Goal: Task Accomplishment & Management: Manage account settings

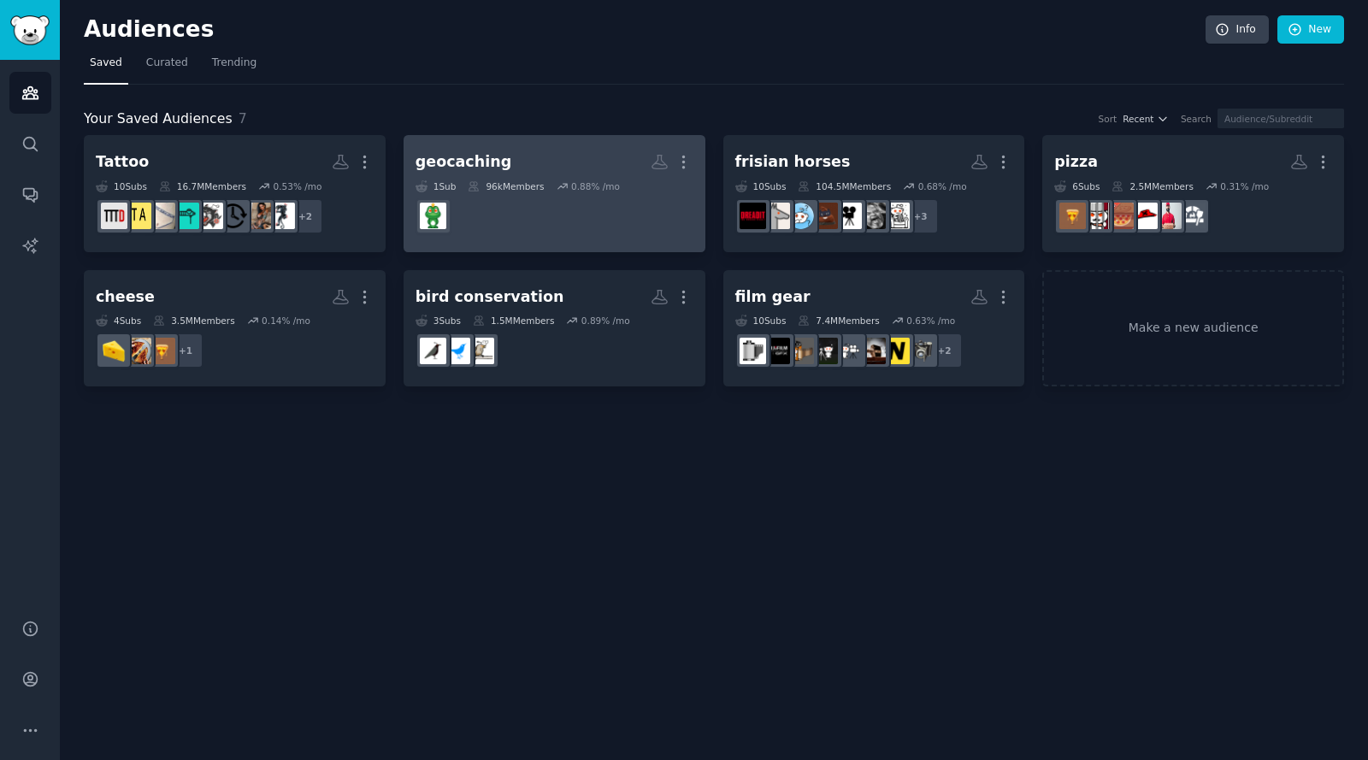
click at [551, 161] on h2 "geocaching More" at bounding box center [554, 162] width 278 height 30
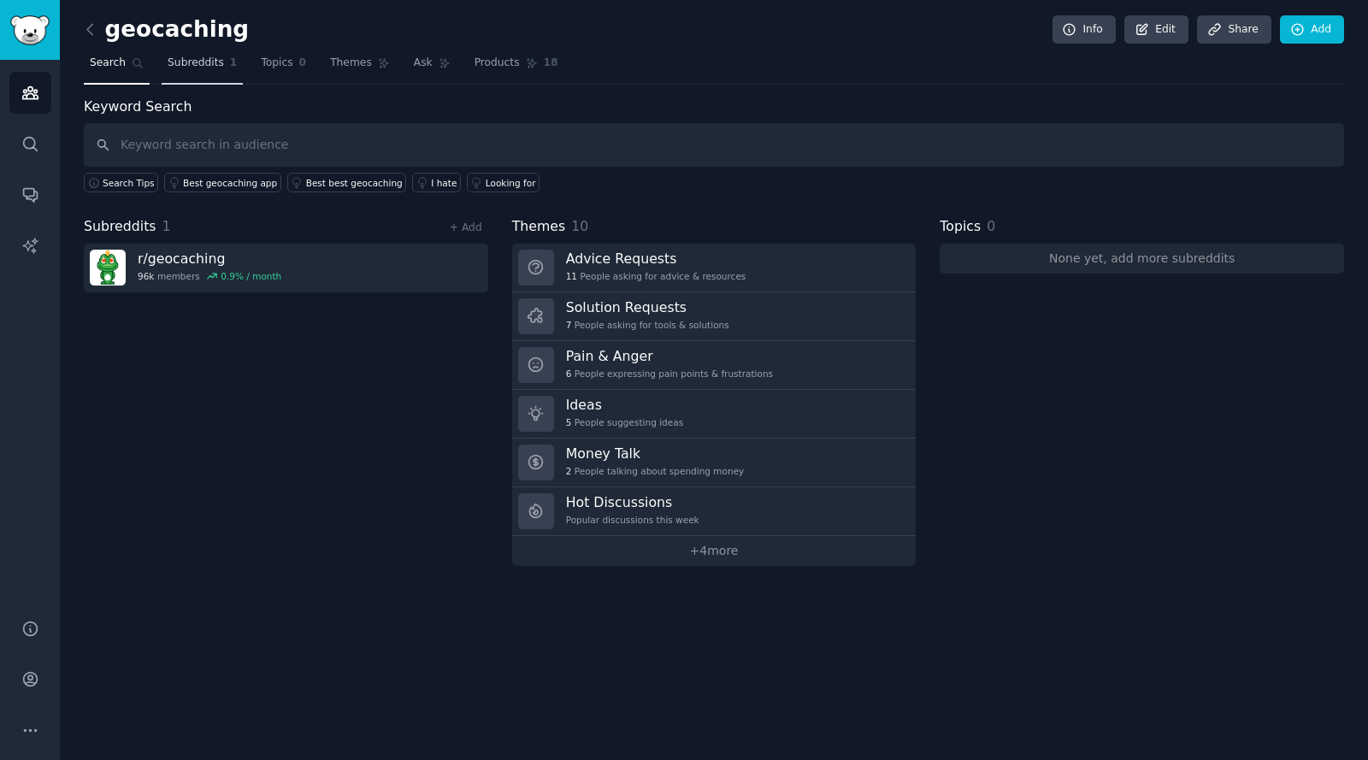
click at [198, 65] on span "Subreddits" at bounding box center [196, 63] width 56 height 15
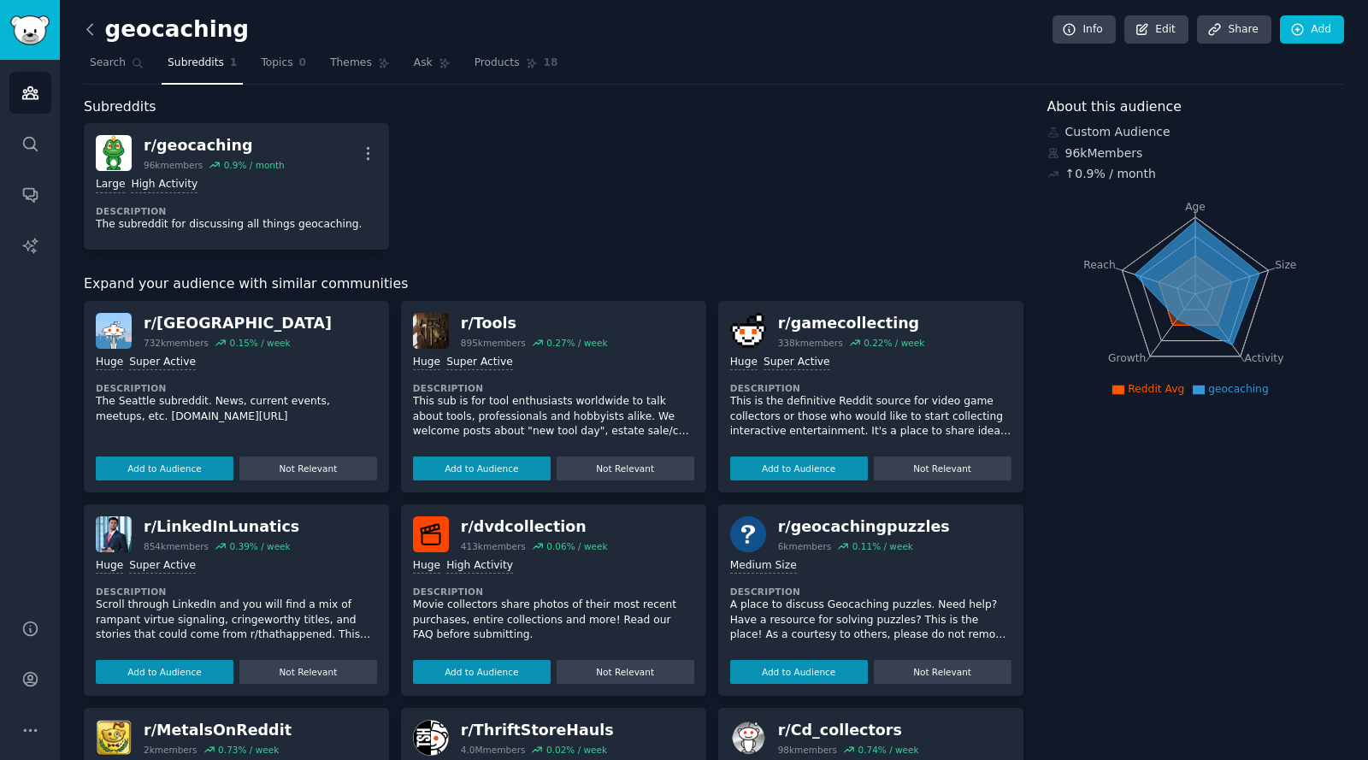
click at [93, 32] on icon at bounding box center [90, 30] width 18 height 18
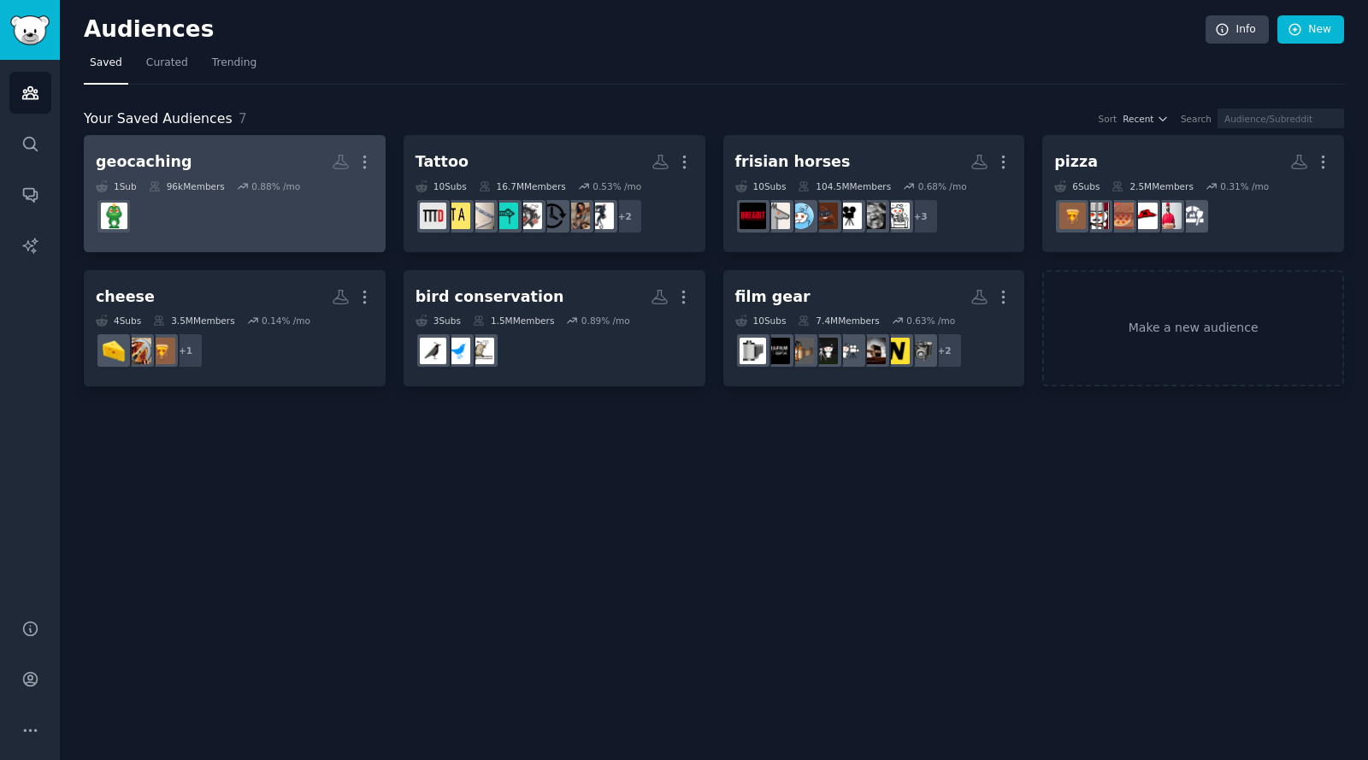
click at [274, 149] on h2 "geocaching Custom Audience More" at bounding box center [235, 162] width 278 height 30
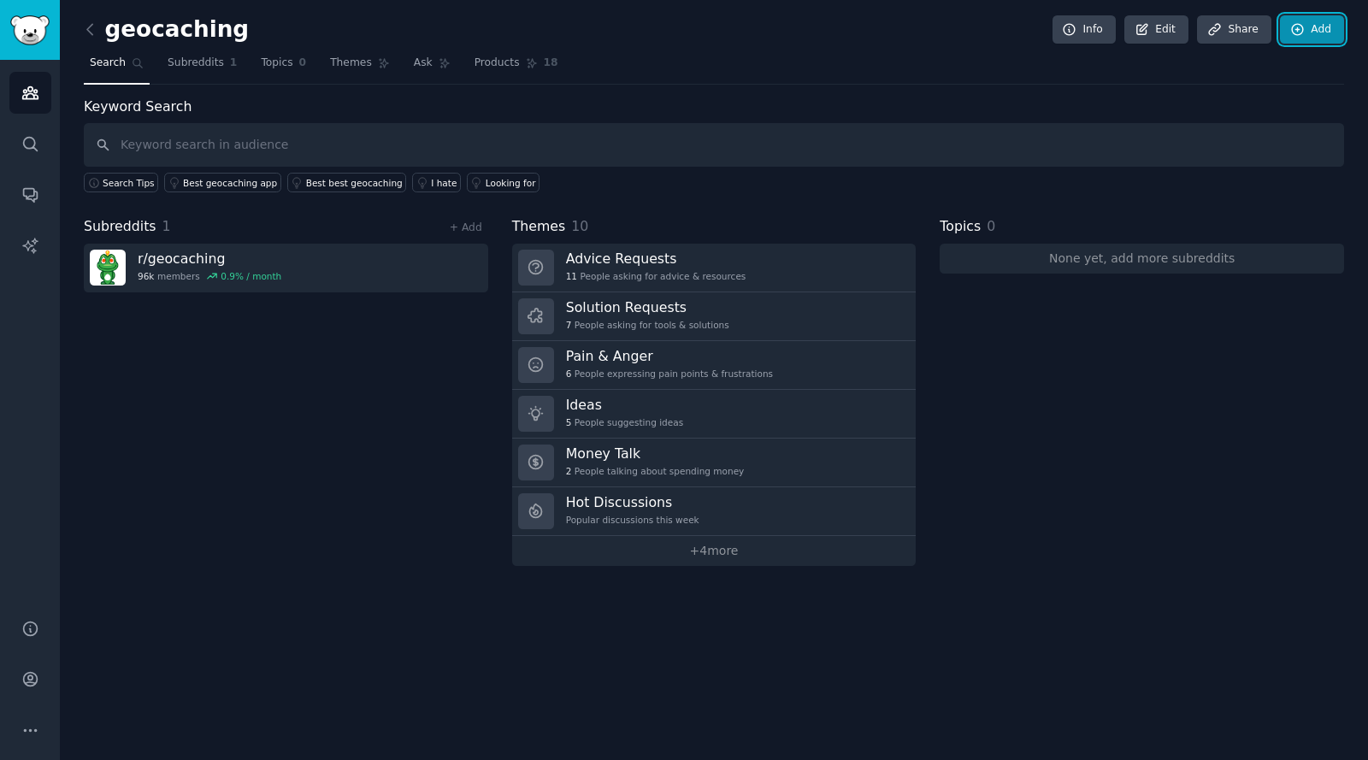
click at [1309, 35] on link "Add" at bounding box center [1311, 29] width 64 height 29
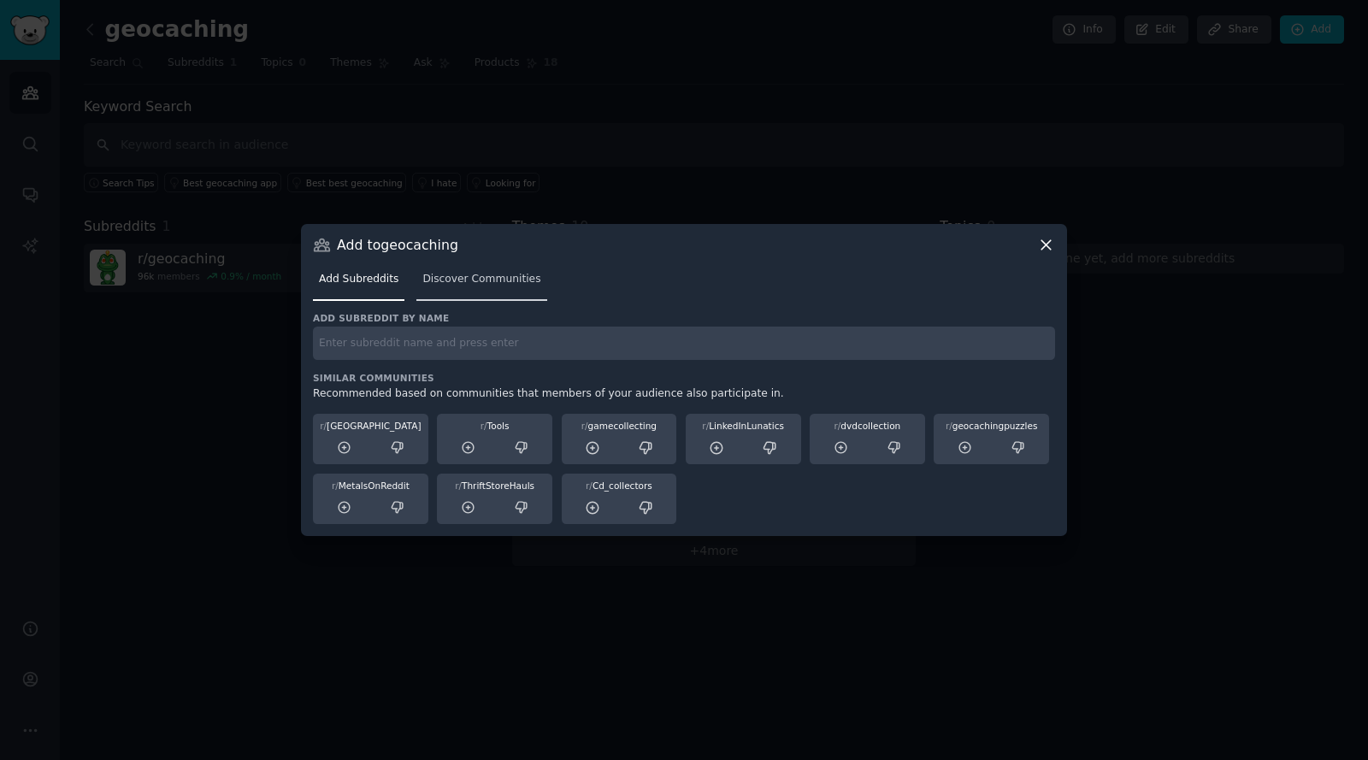
click at [487, 283] on span "Discover Communities" at bounding box center [481, 279] width 118 height 15
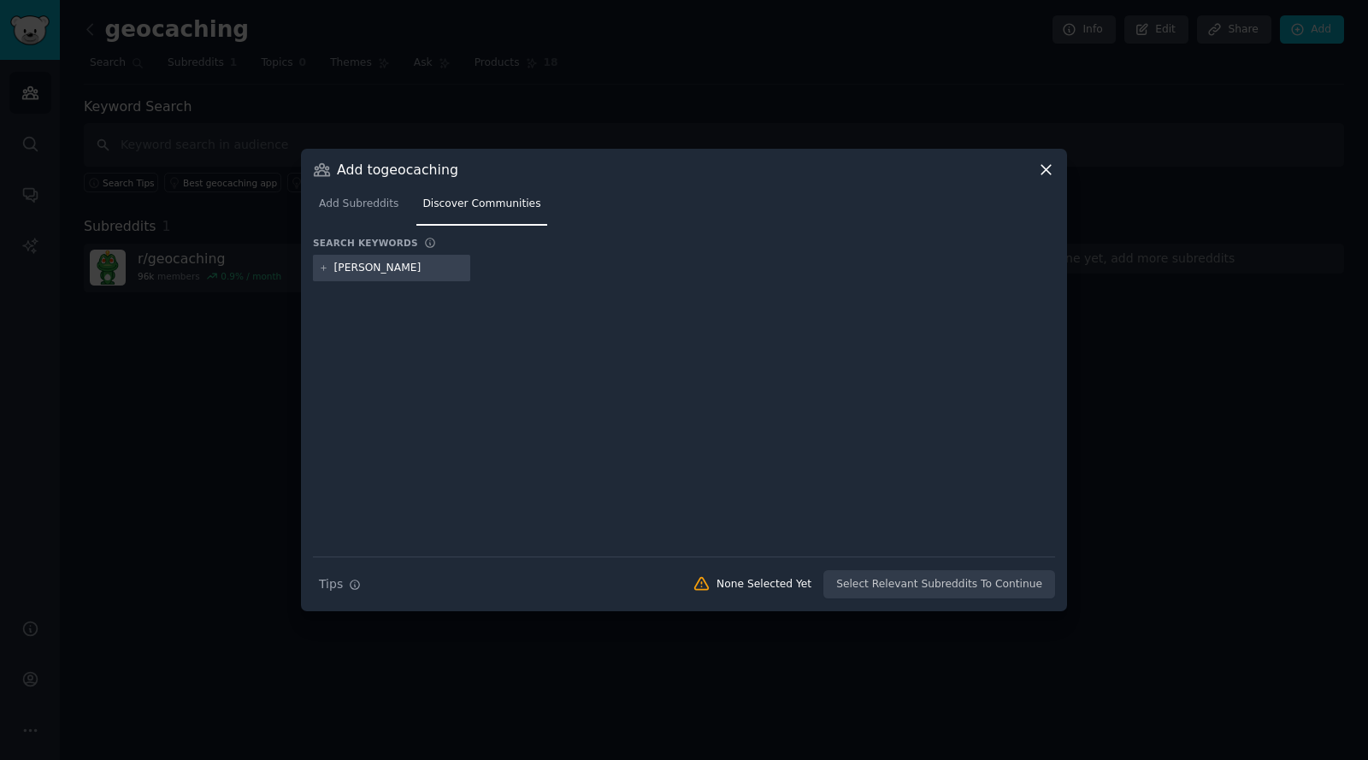
type input "geo caching"
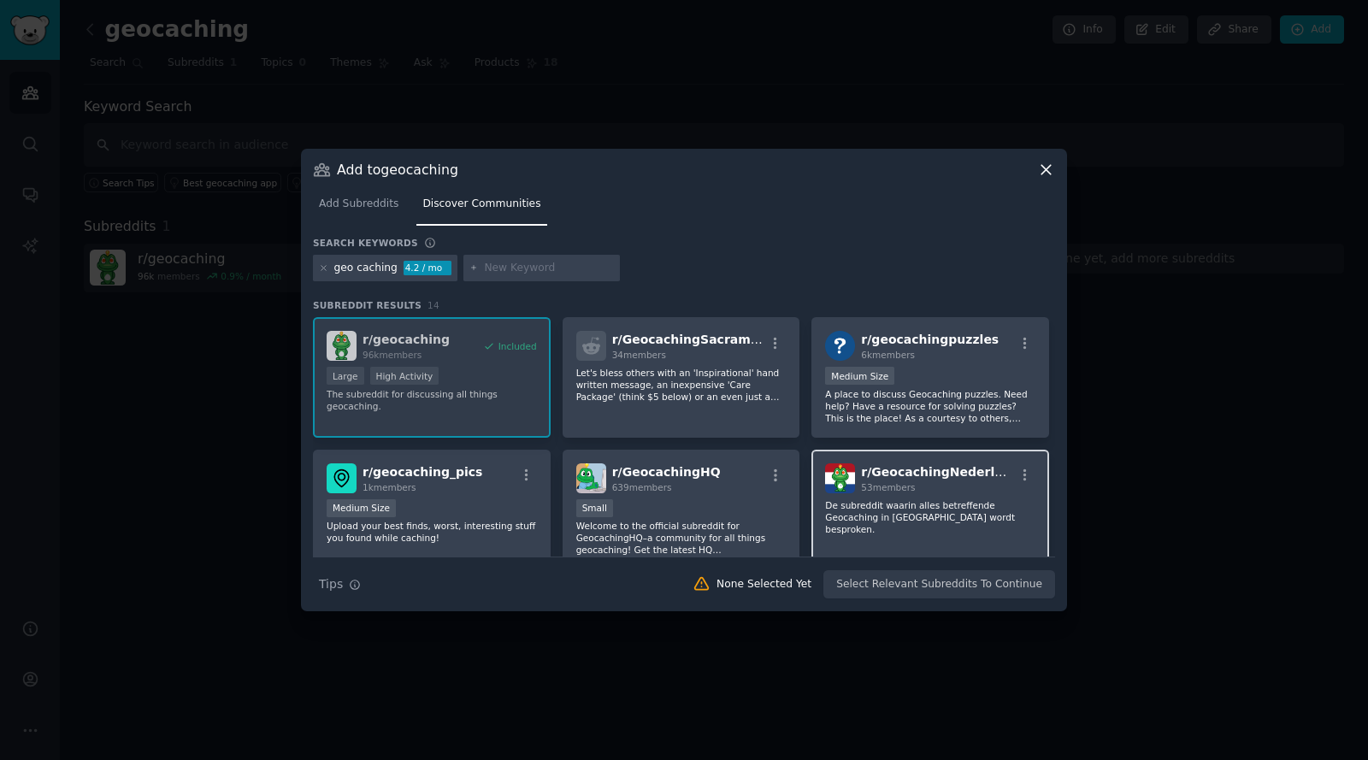
click at [928, 497] on div "r/ GeocachingNederland 53 members De subreddit waarin alles betreffende Geocach…" at bounding box center [930, 510] width 238 height 121
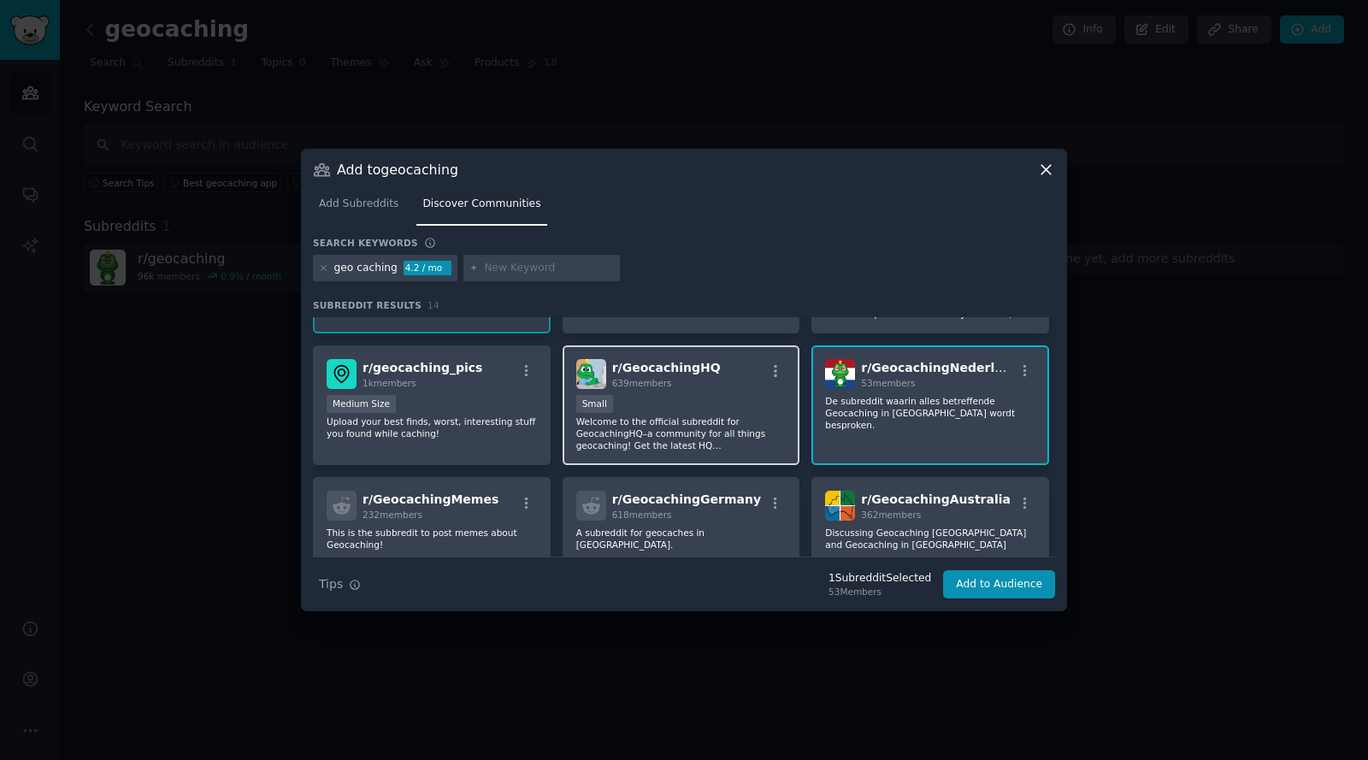
scroll to position [85, 0]
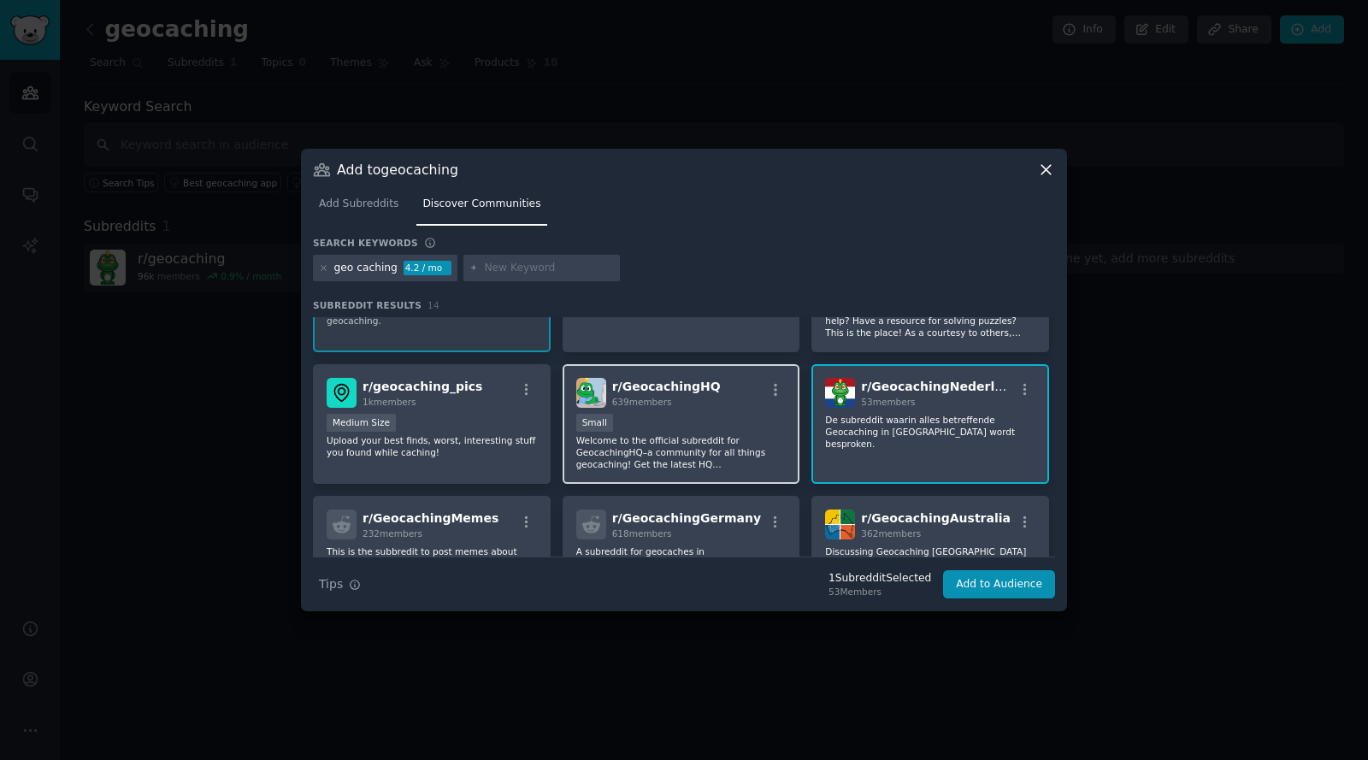
click at [694, 425] on div "Small" at bounding box center [681, 424] width 210 height 21
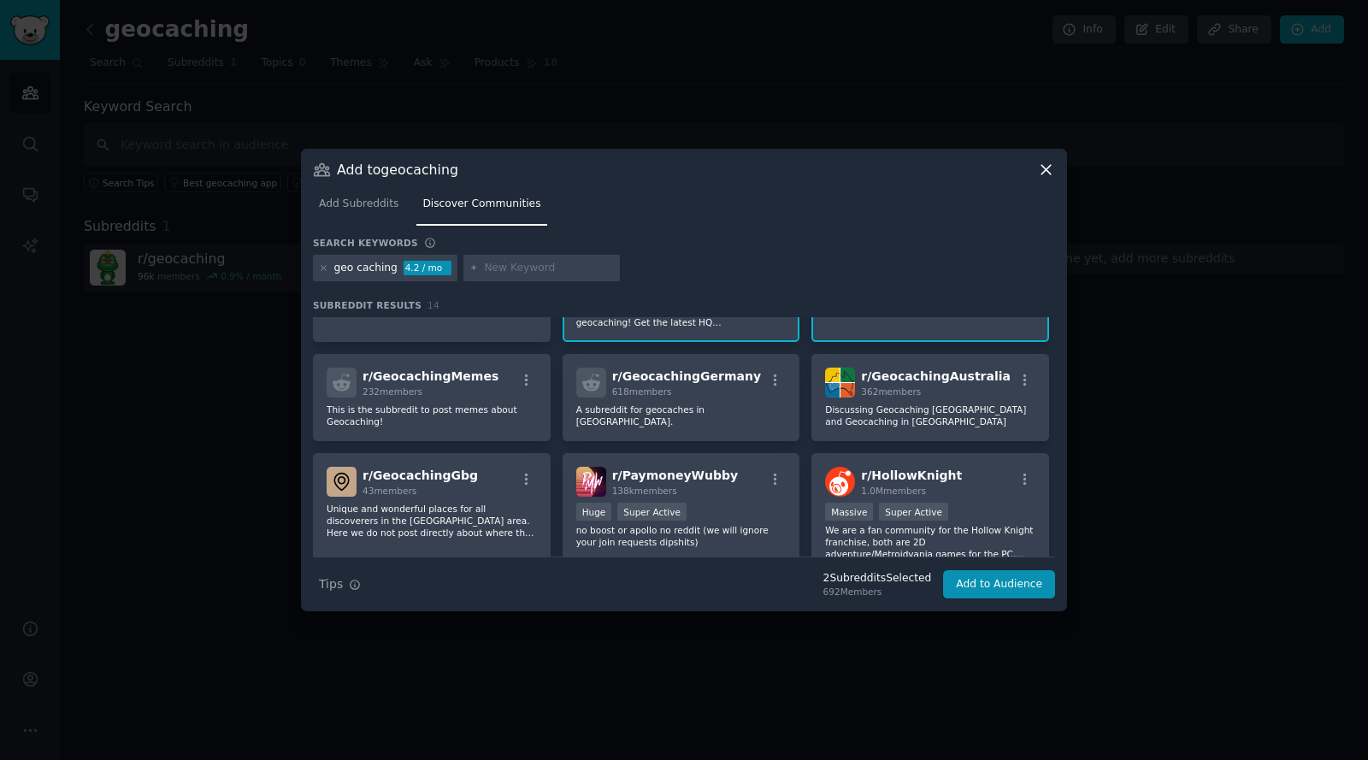
scroll to position [229, 0]
click at [444, 406] on p "This is the subbredit to post memes about Geocaching!" at bounding box center [431, 414] width 210 height 24
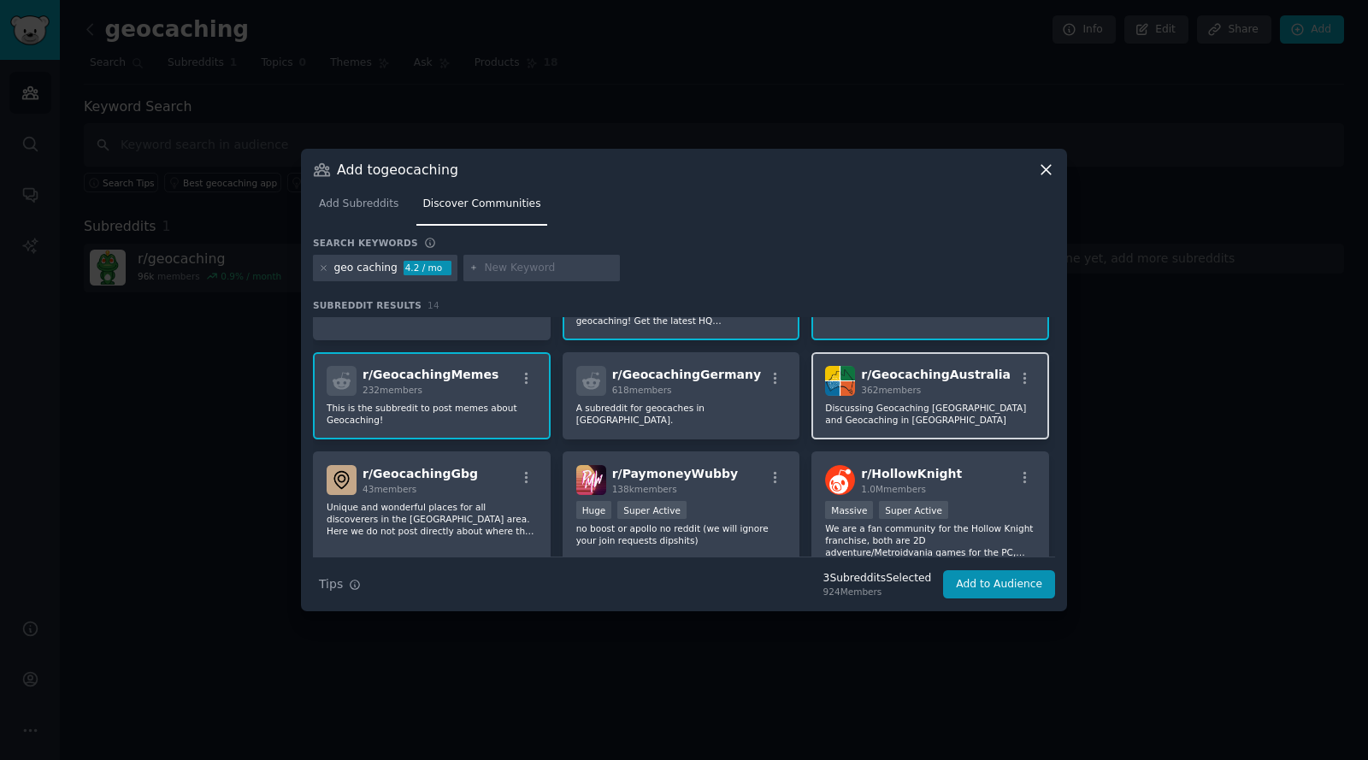
click at [968, 406] on p "Discussing Geocaching [GEOGRAPHIC_DATA] and Geocaching in [GEOGRAPHIC_DATA]" at bounding box center [930, 414] width 210 height 24
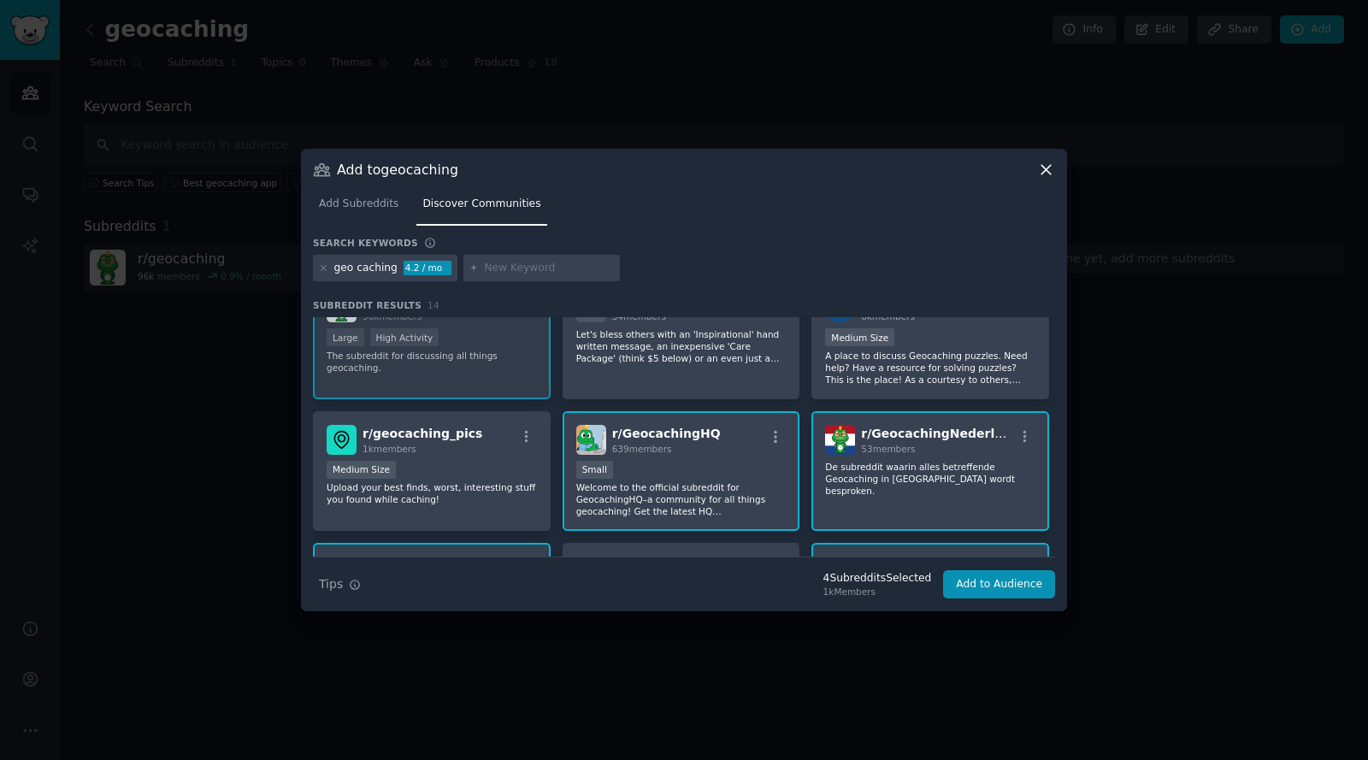
scroll to position [0, 0]
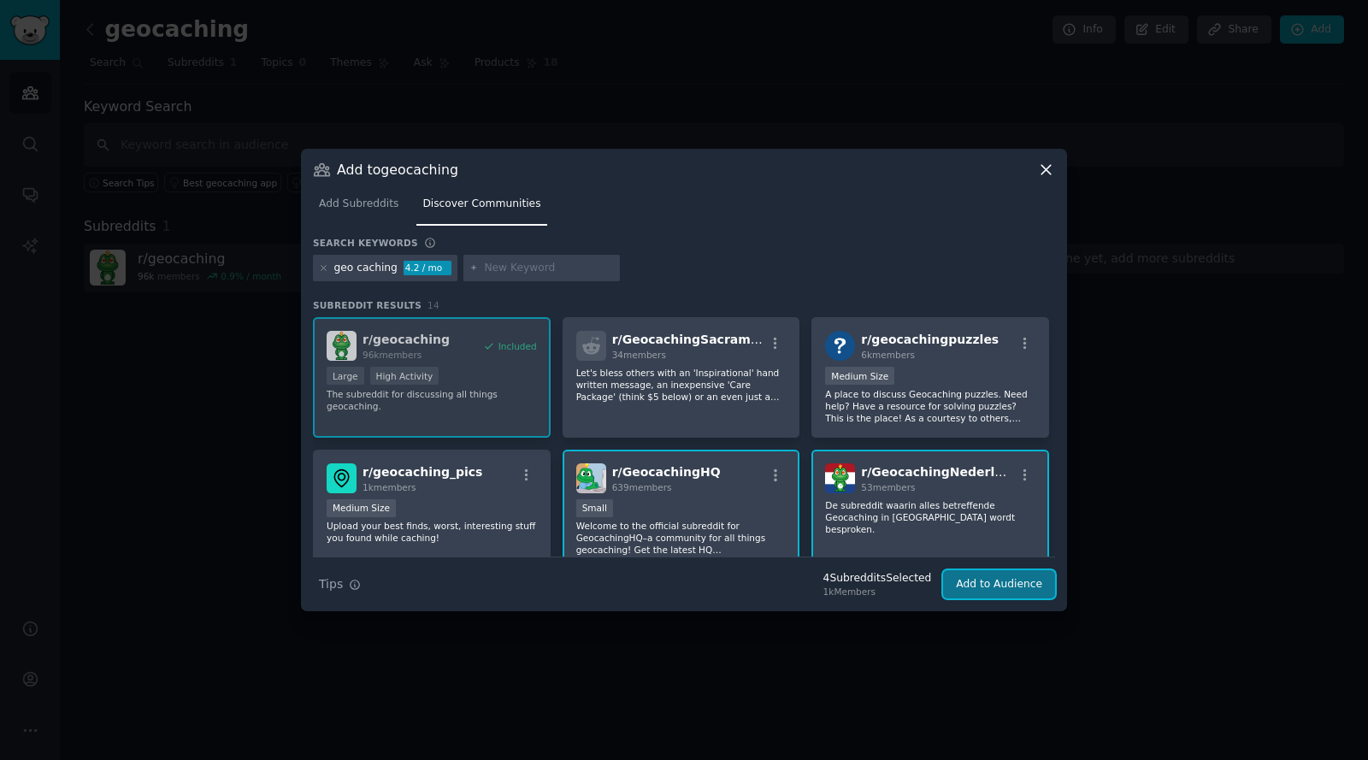
click at [1009, 587] on button "Add to Audience" at bounding box center [999, 584] width 112 height 29
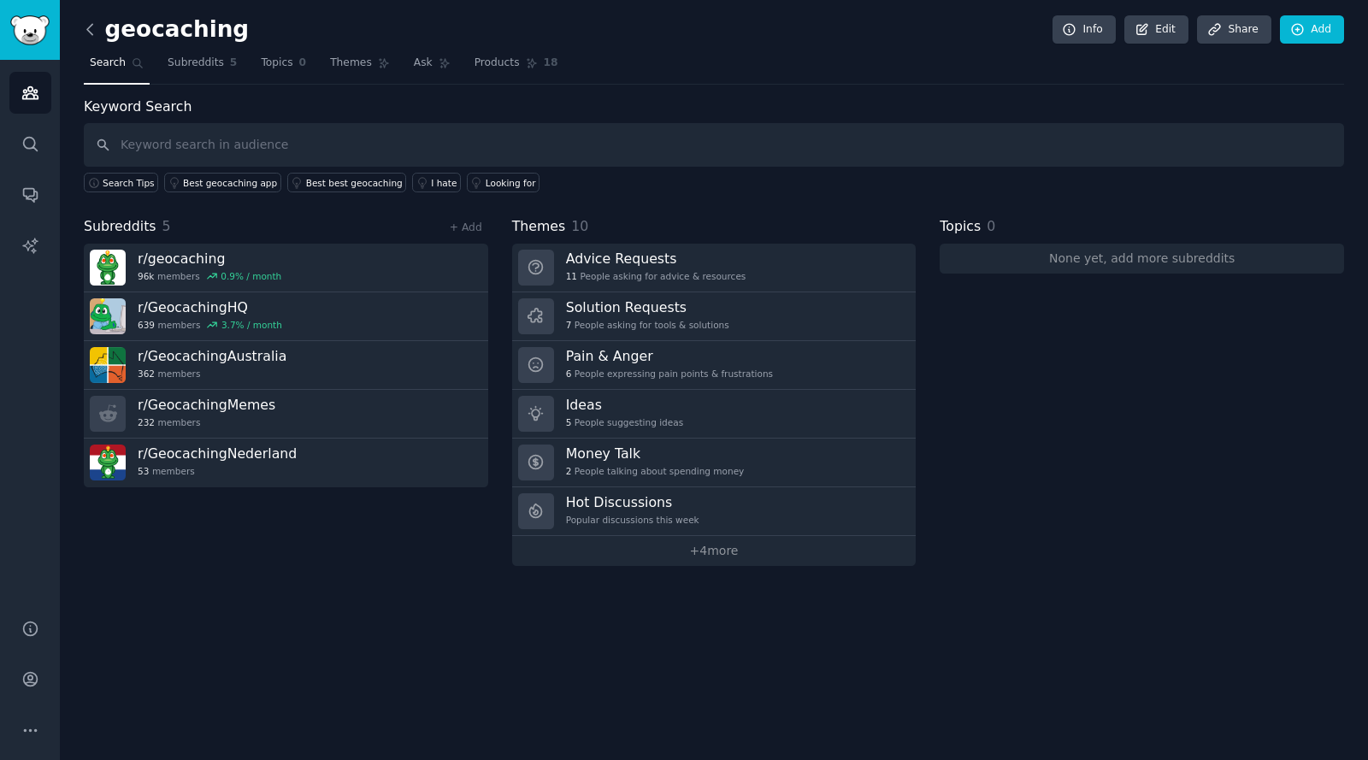
click at [91, 27] on icon at bounding box center [90, 30] width 18 height 18
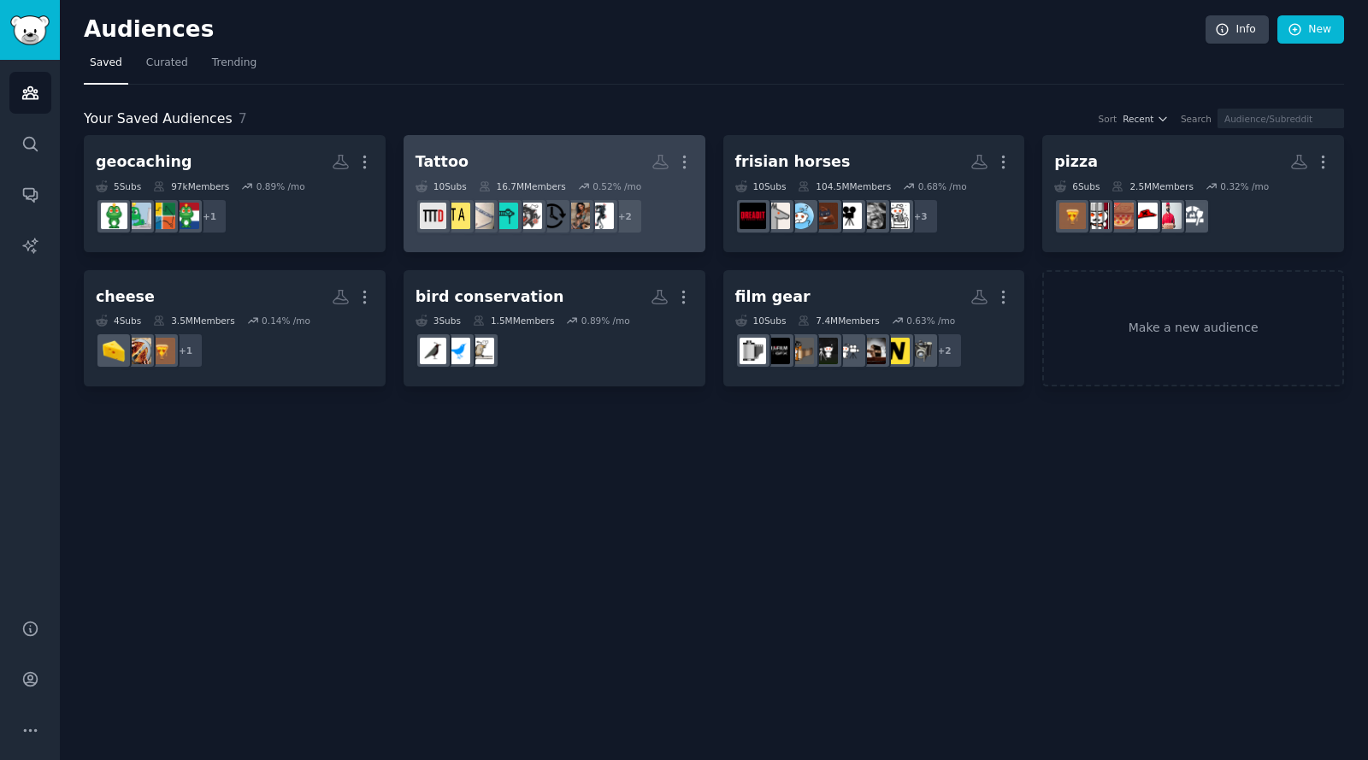
click at [544, 148] on h2 "Tattoo More" at bounding box center [554, 162] width 278 height 30
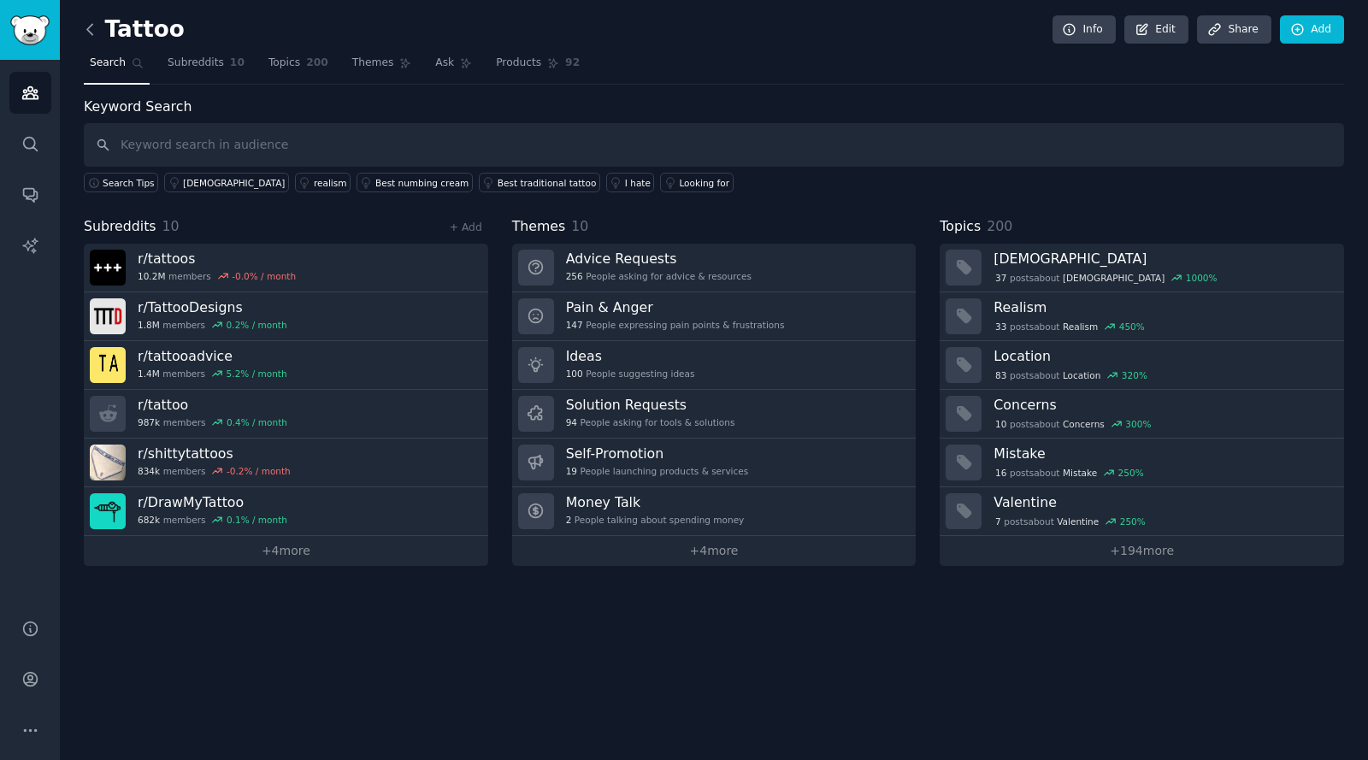
click at [90, 29] on icon at bounding box center [90, 30] width 18 height 18
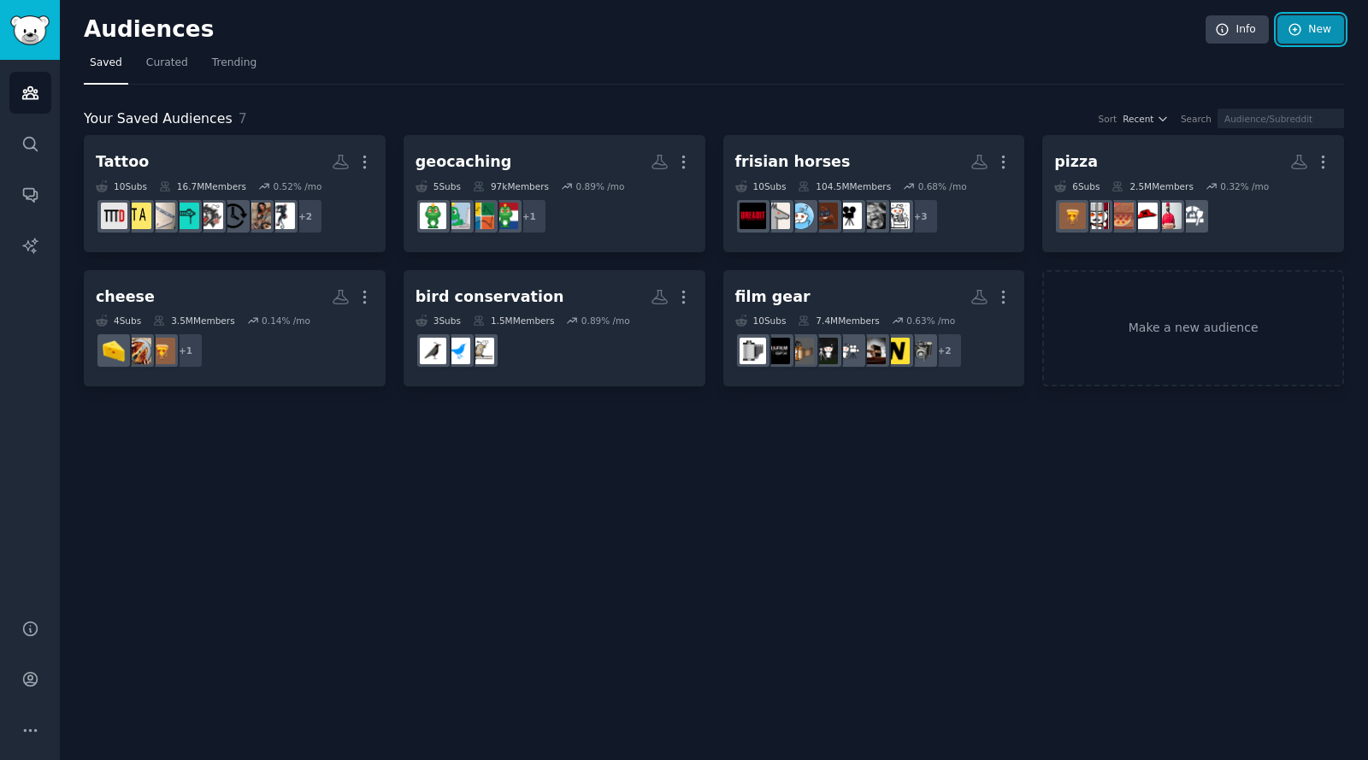
click at [1315, 27] on link "New" at bounding box center [1310, 29] width 67 height 29
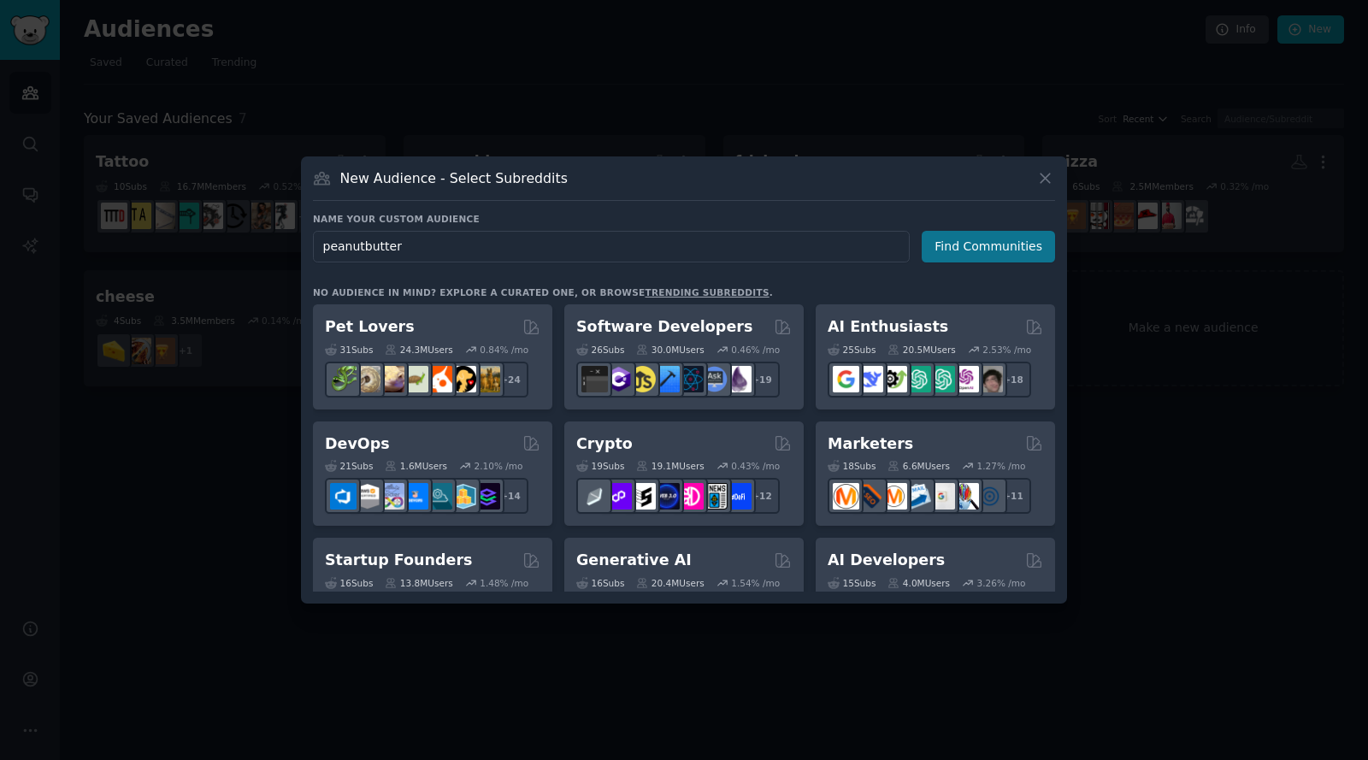
type input "peanutbutter"
click at [967, 242] on button "Find Communities" at bounding box center [987, 247] width 133 height 32
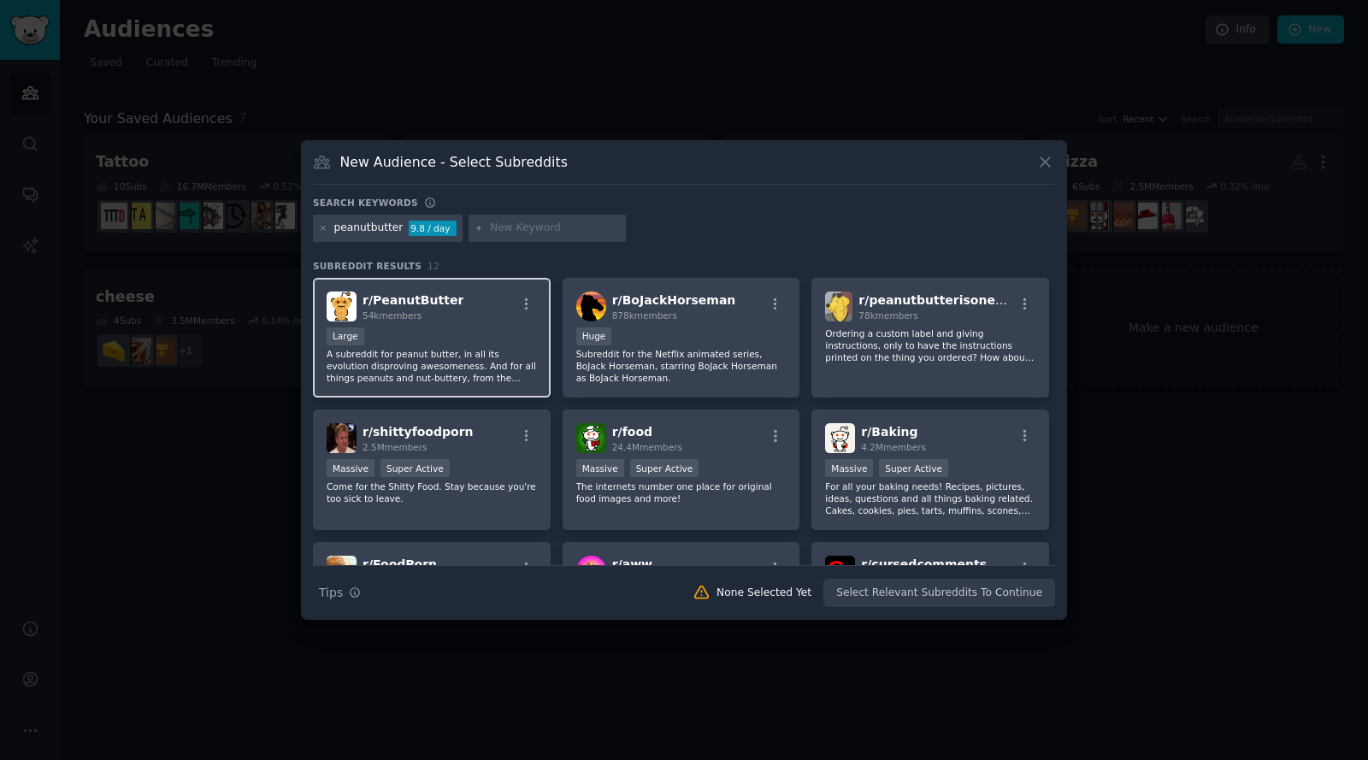
click at [409, 338] on div "Large" at bounding box center [431, 337] width 210 height 21
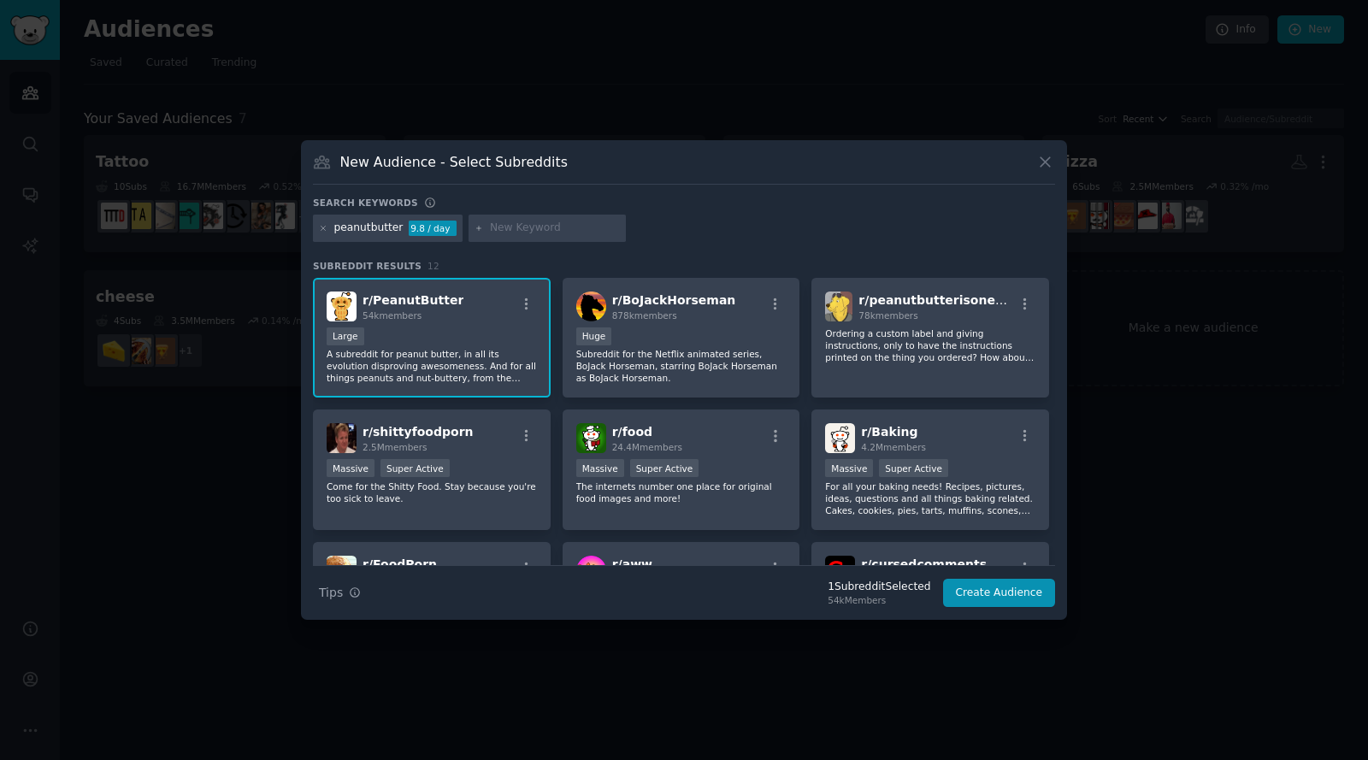
click at [499, 229] on input "text" at bounding box center [555, 228] width 130 height 15
type input "pindakaas"
click at [718, 227] on div "peanutbutter 9.8 / day pindakaas" at bounding box center [684, 231] width 742 height 33
click at [556, 231] on input "pindakaas" at bounding box center [555, 228] width 130 height 15
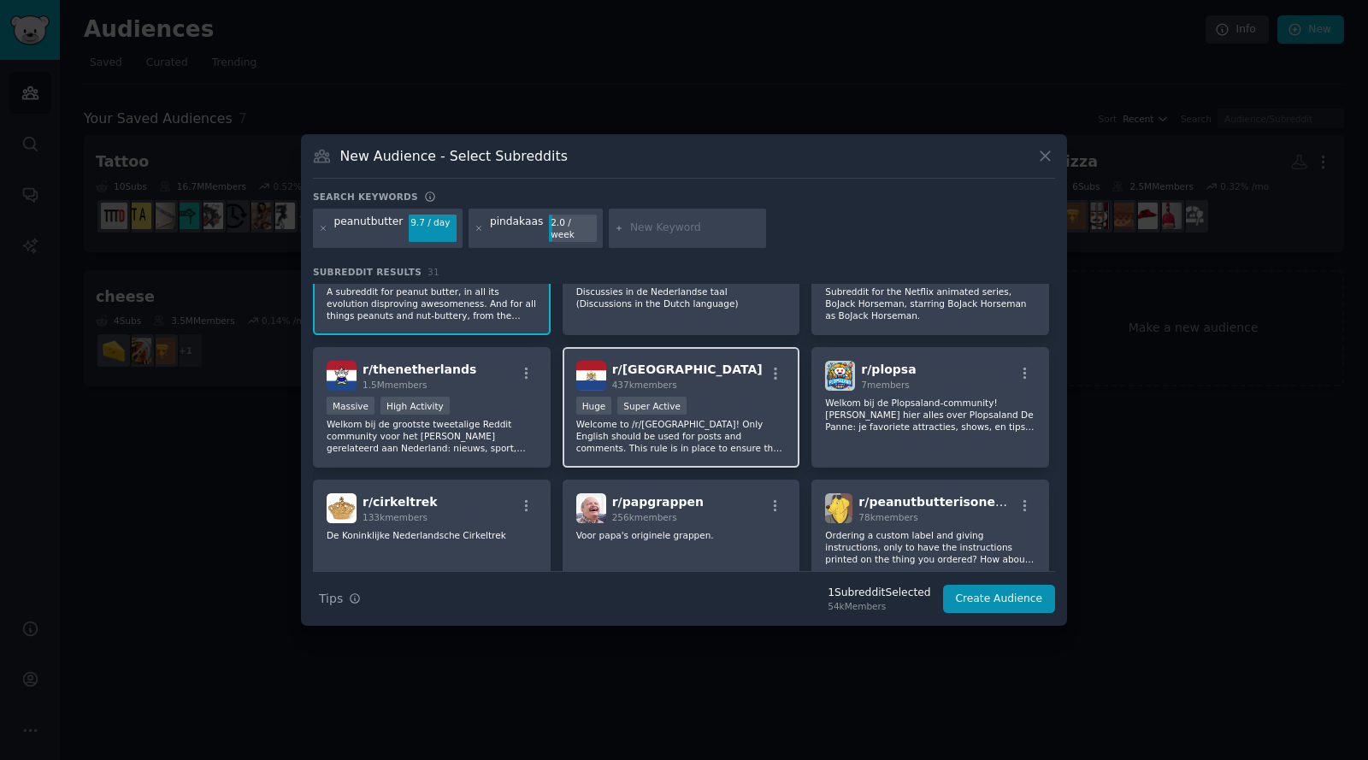
scroll to position [83, 0]
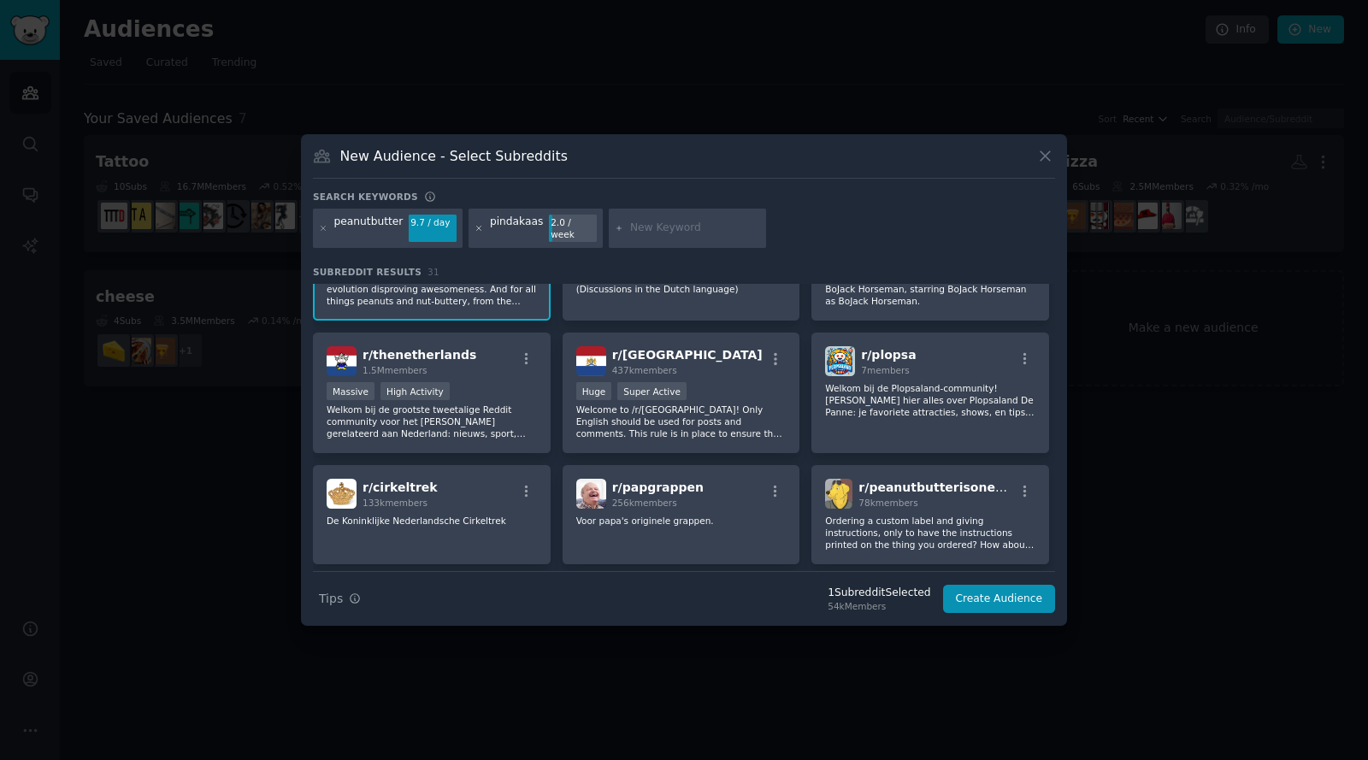
click at [476, 229] on icon at bounding box center [478, 228] width 9 height 9
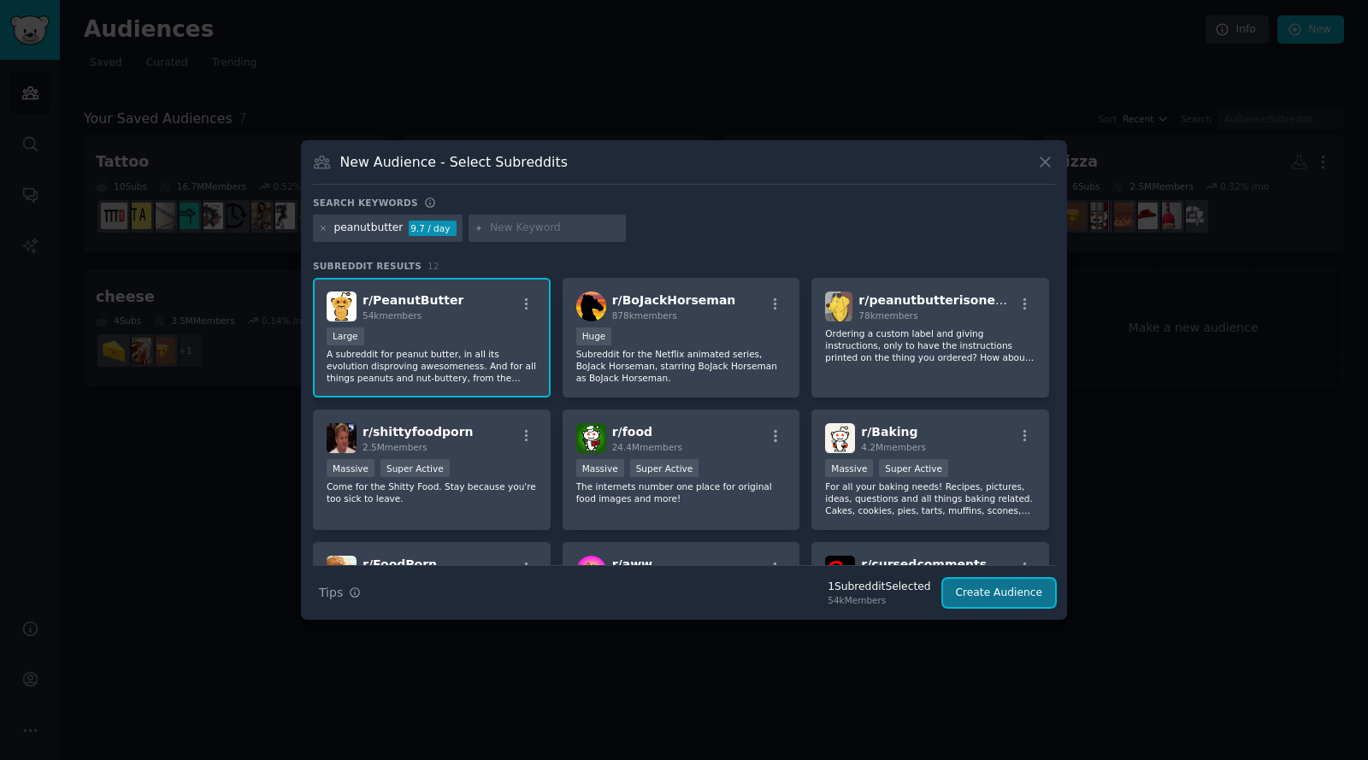
click at [998, 596] on button "Create Audience" at bounding box center [999, 593] width 113 height 29
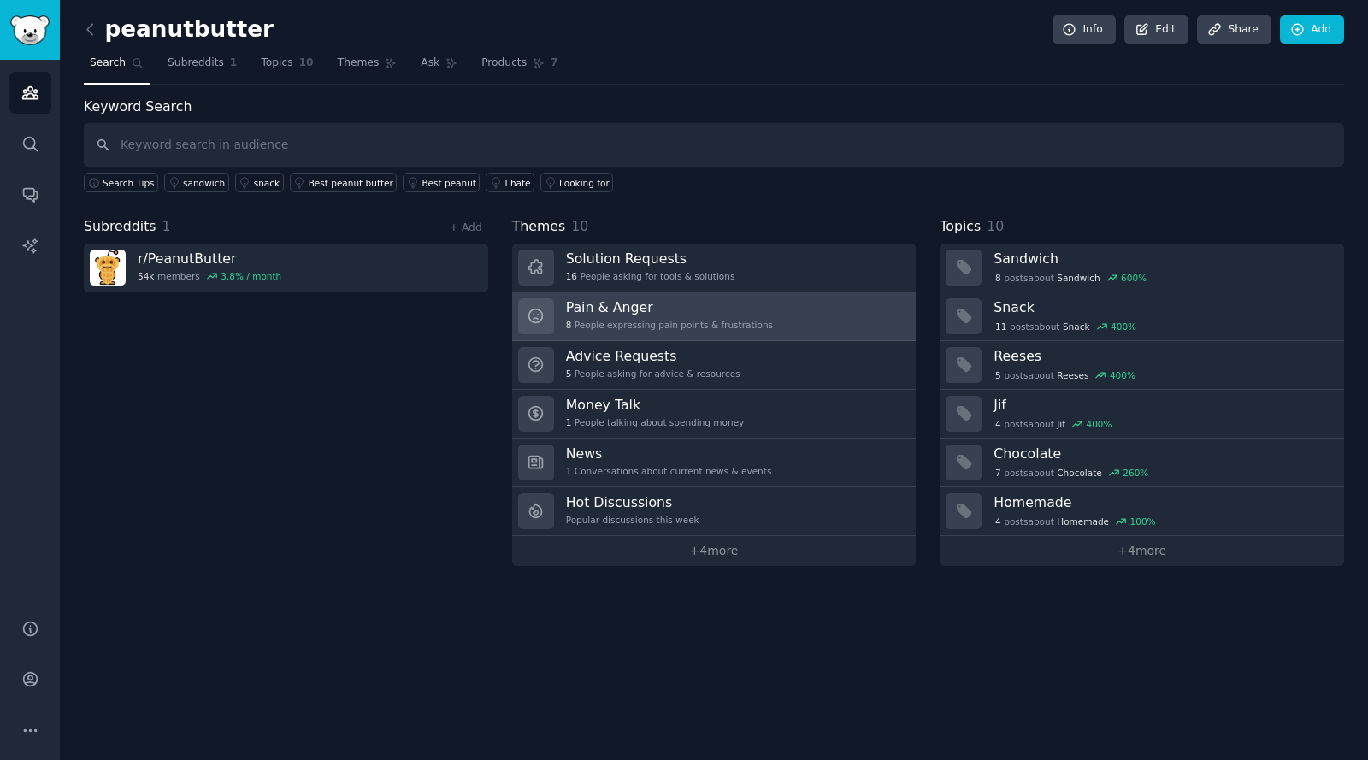
click at [634, 306] on h3 "Pain & Anger" at bounding box center [669, 307] width 207 height 18
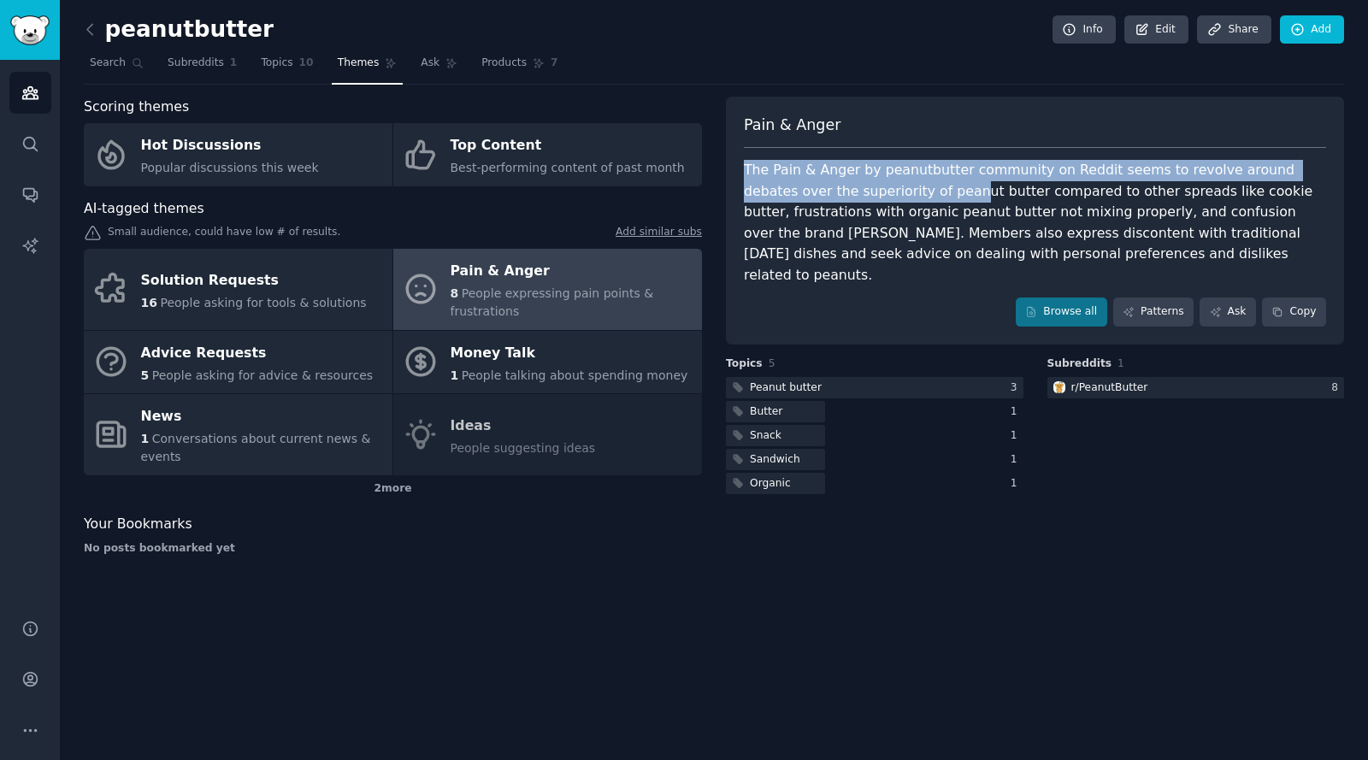
drag, startPoint x: 744, startPoint y: 168, endPoint x: 885, endPoint y: 194, distance: 144.2
click at [885, 194] on div "The Pain & Anger by peanutbutter community on Reddit seems to revolve around de…" at bounding box center [1035, 223] width 582 height 126
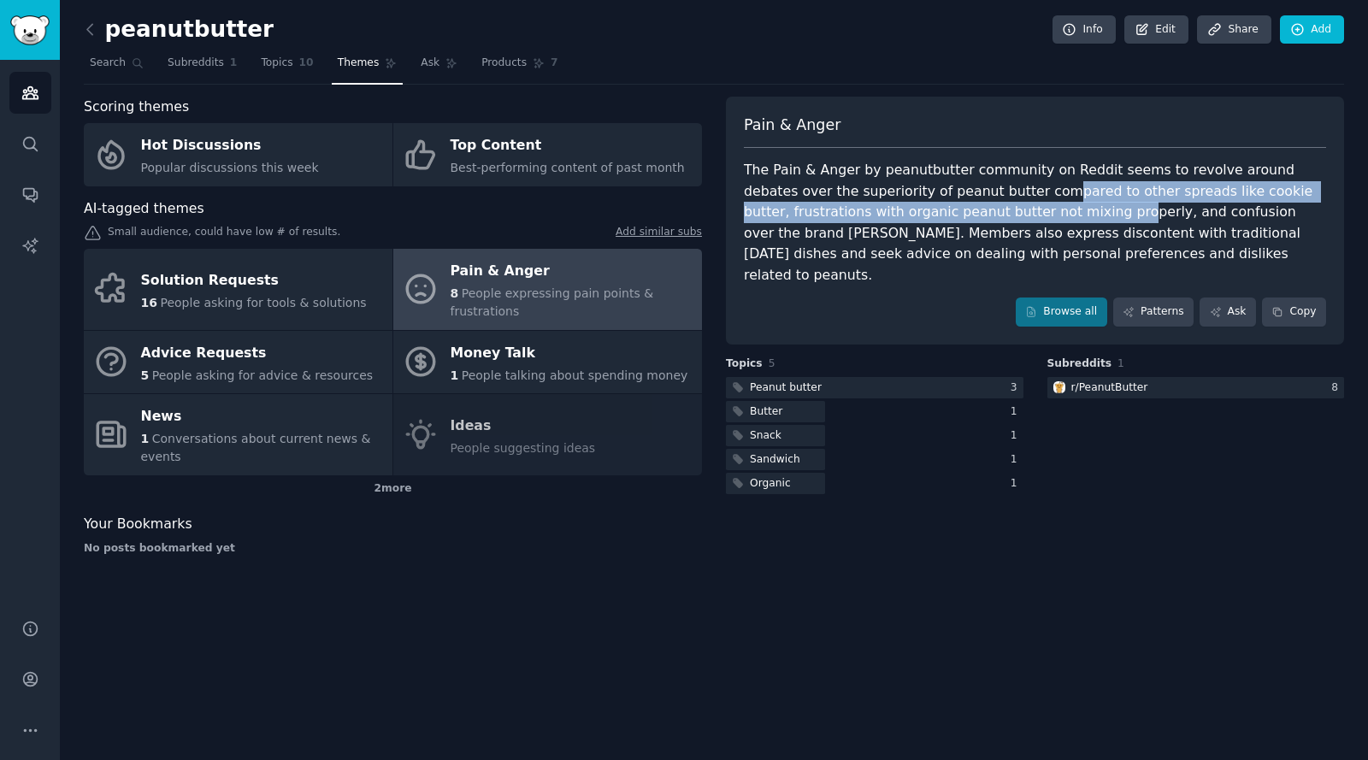
click at [965, 202] on div "The Pain & Anger by peanutbutter community on Reddit seems to revolve around de…" at bounding box center [1035, 223] width 582 height 126
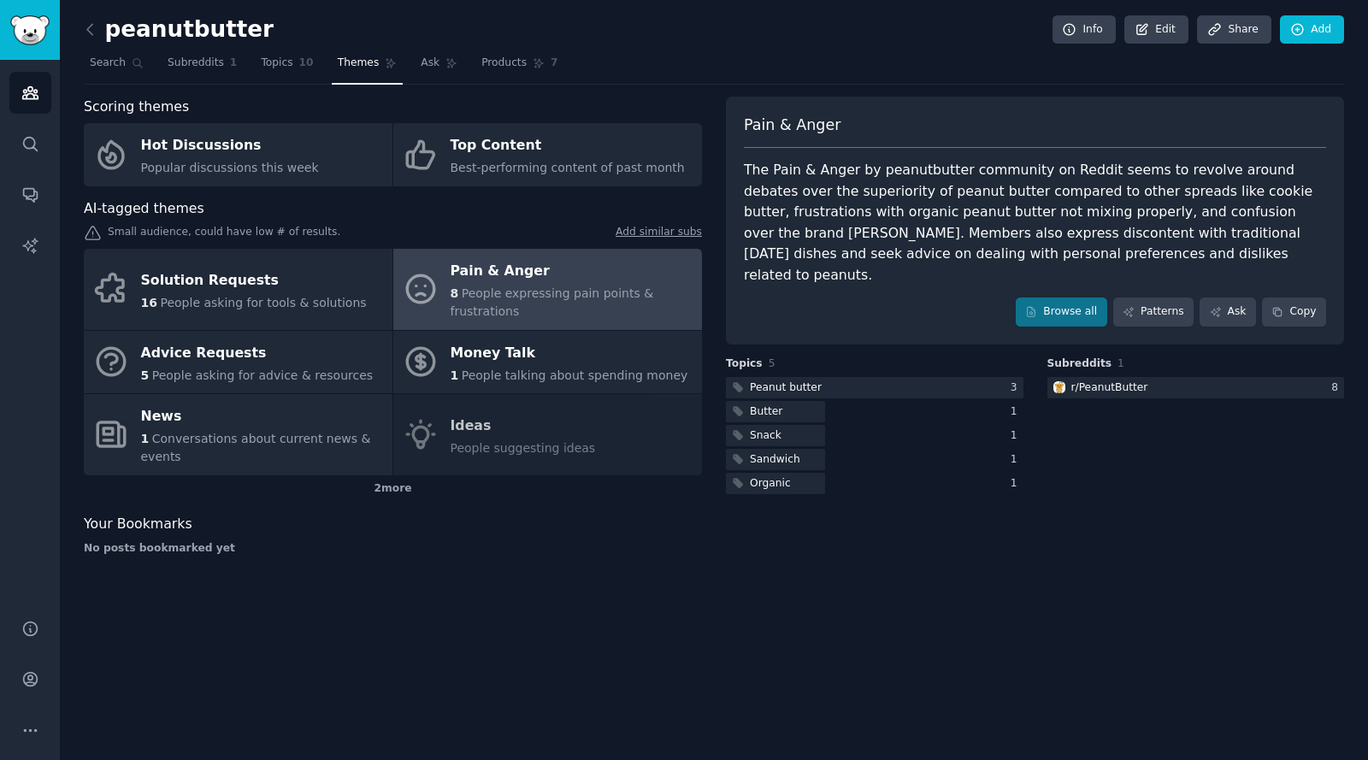
click at [922, 300] on div "Browse all Patterns Ask Copy" at bounding box center [1035, 311] width 582 height 29
click at [1160, 297] on link "Patterns" at bounding box center [1153, 311] width 80 height 29
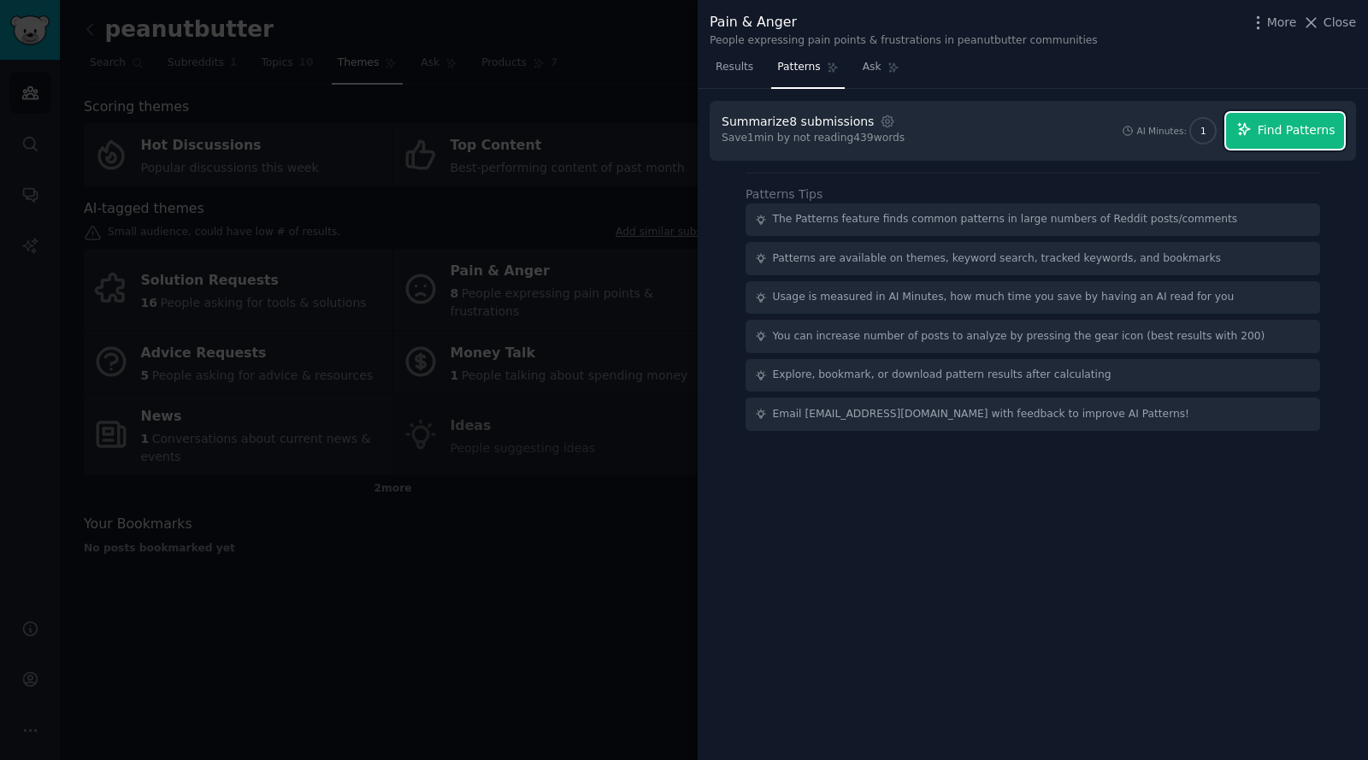
click at [1295, 132] on span "Find Patterns" at bounding box center [1296, 130] width 78 height 18
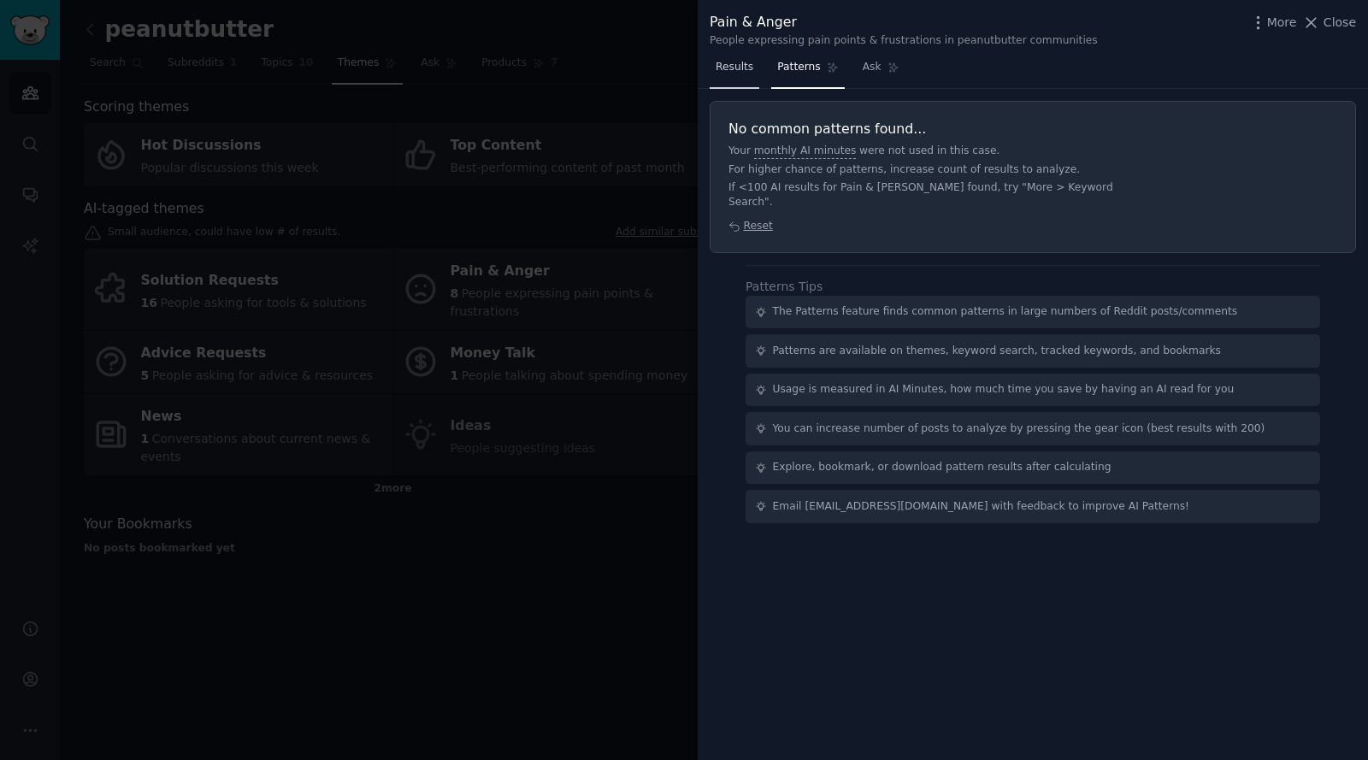
click at [729, 67] on span "Results" at bounding box center [734, 67] width 38 height 15
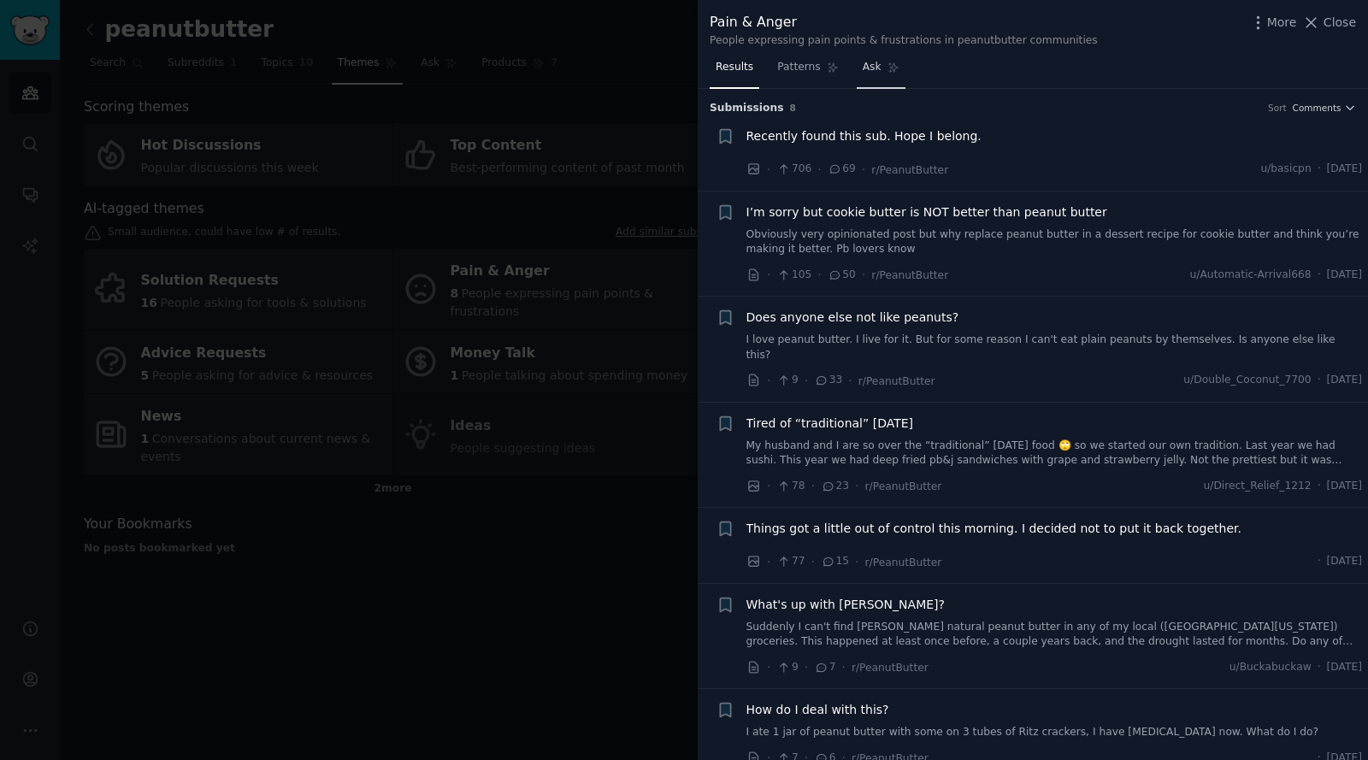
click at [878, 62] on span "Ask" at bounding box center [871, 67] width 19 height 15
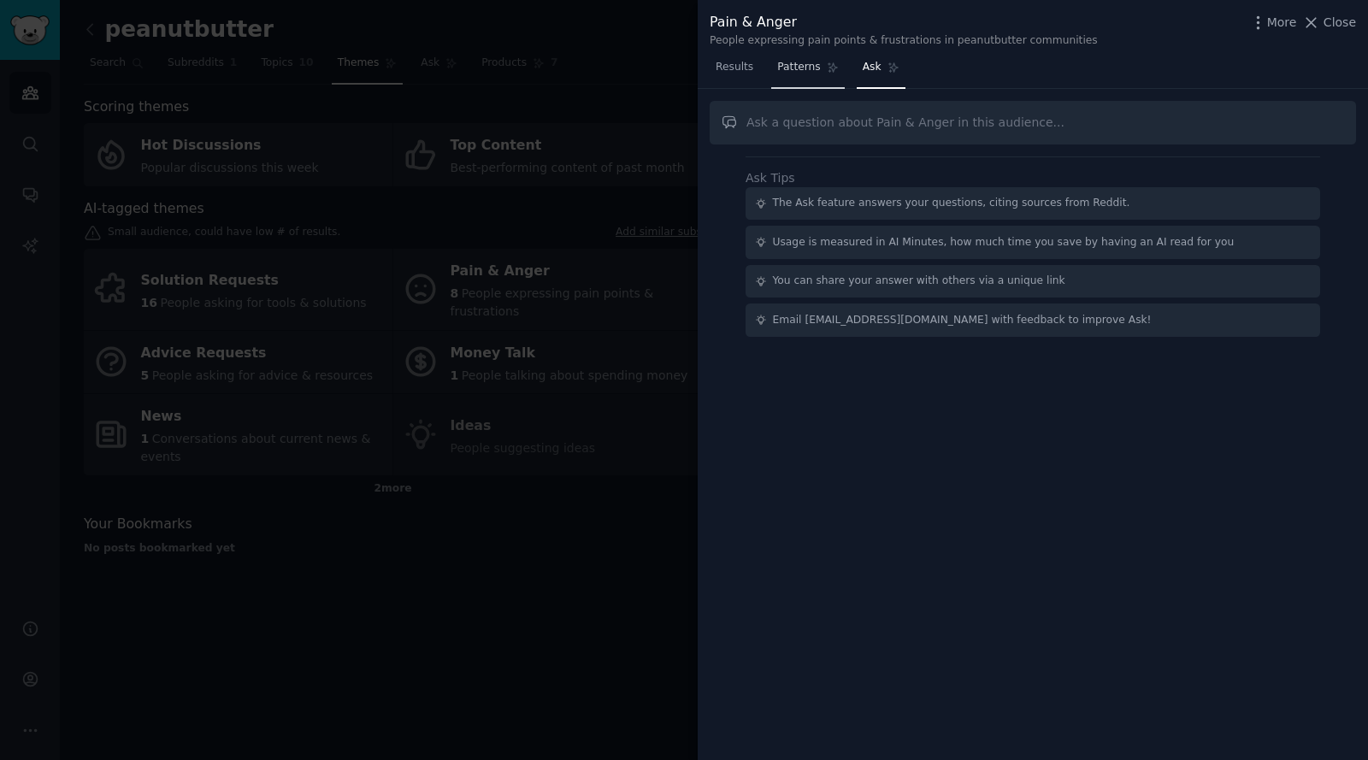
click at [800, 68] on span "Patterns" at bounding box center [798, 67] width 43 height 15
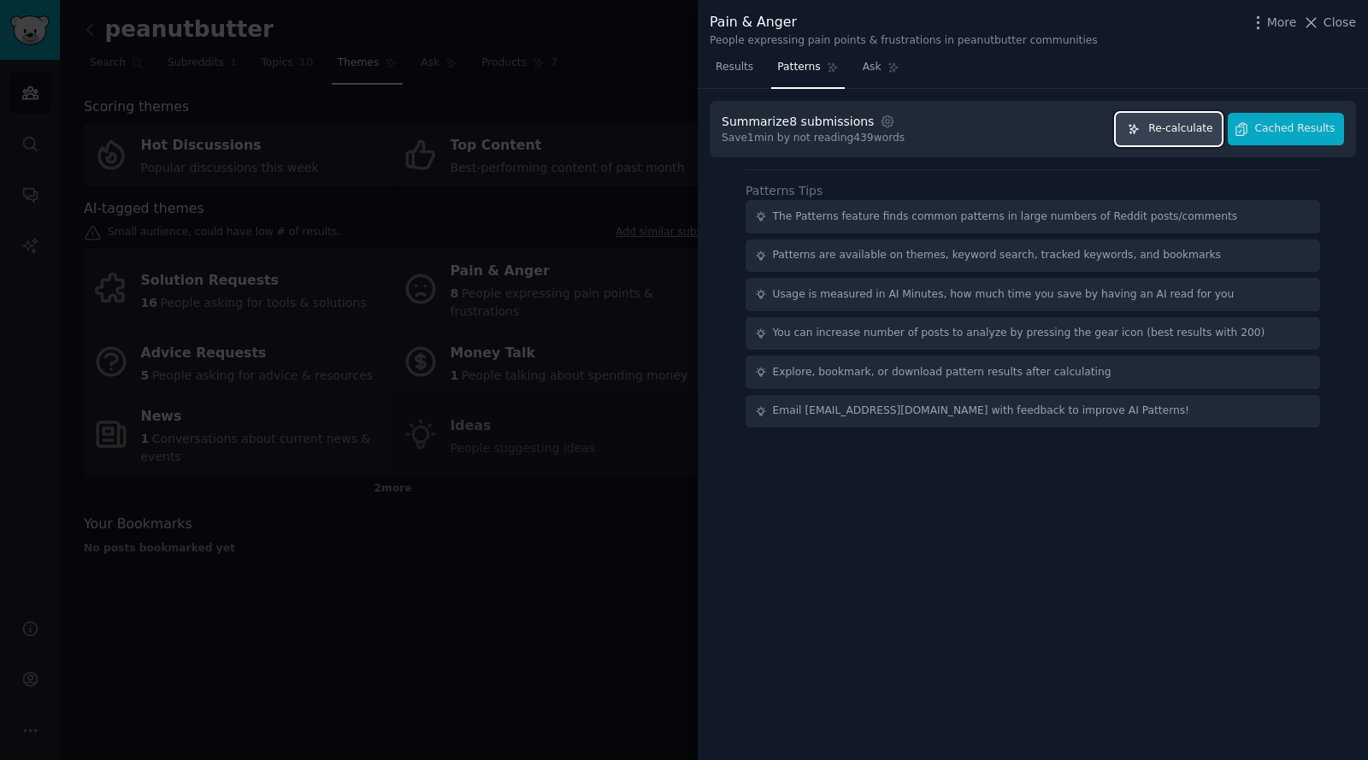
click at [1172, 131] on span "Re-calculate" at bounding box center [1180, 128] width 64 height 15
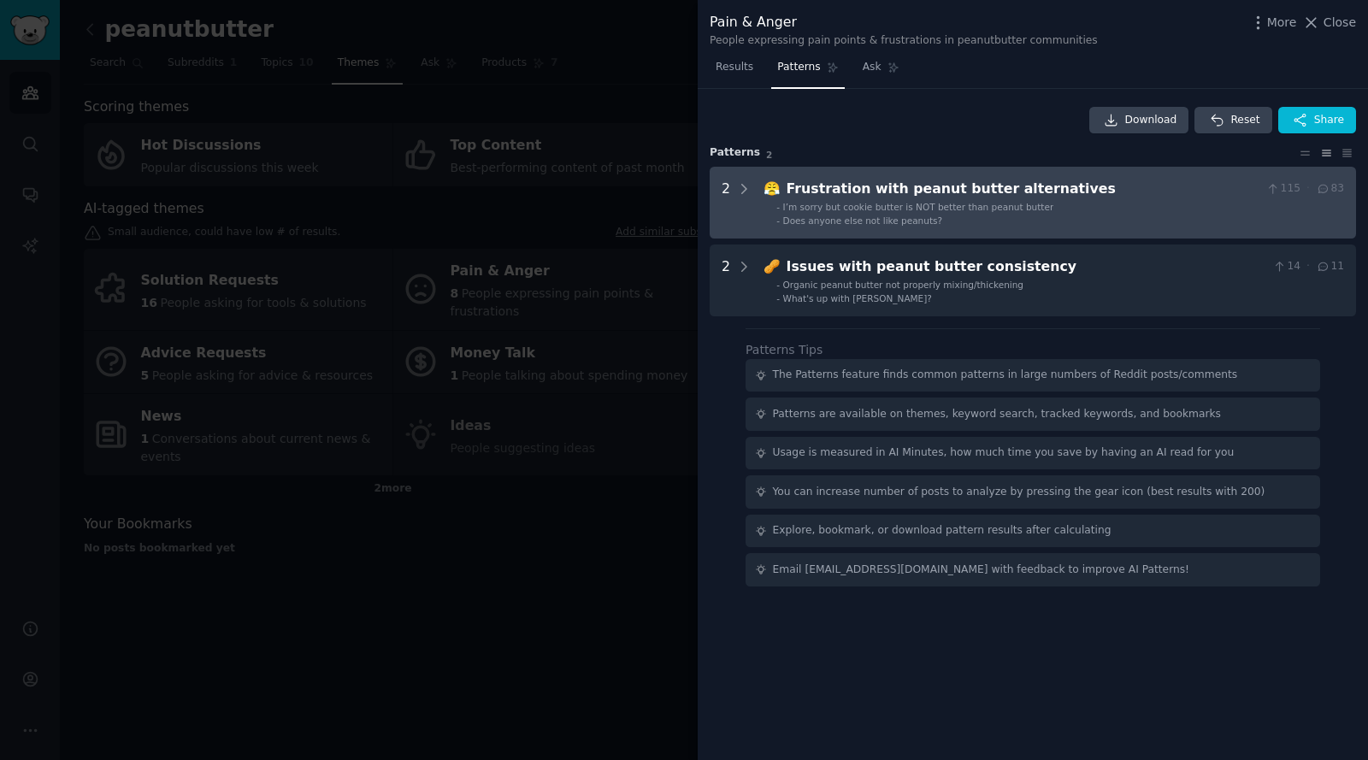
click at [895, 191] on div "Frustration with peanut butter alternatives" at bounding box center [1023, 189] width 474 height 21
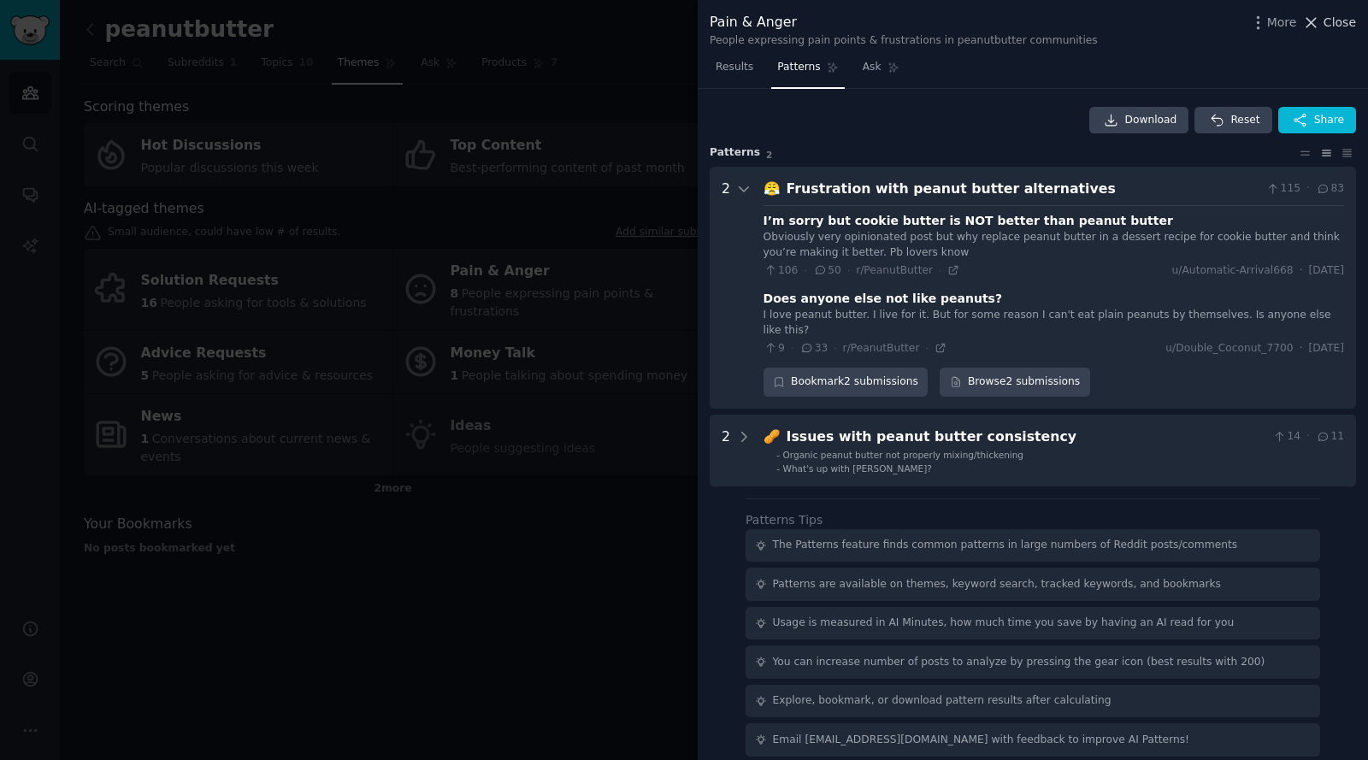
click at [1317, 23] on icon at bounding box center [1311, 23] width 18 height 18
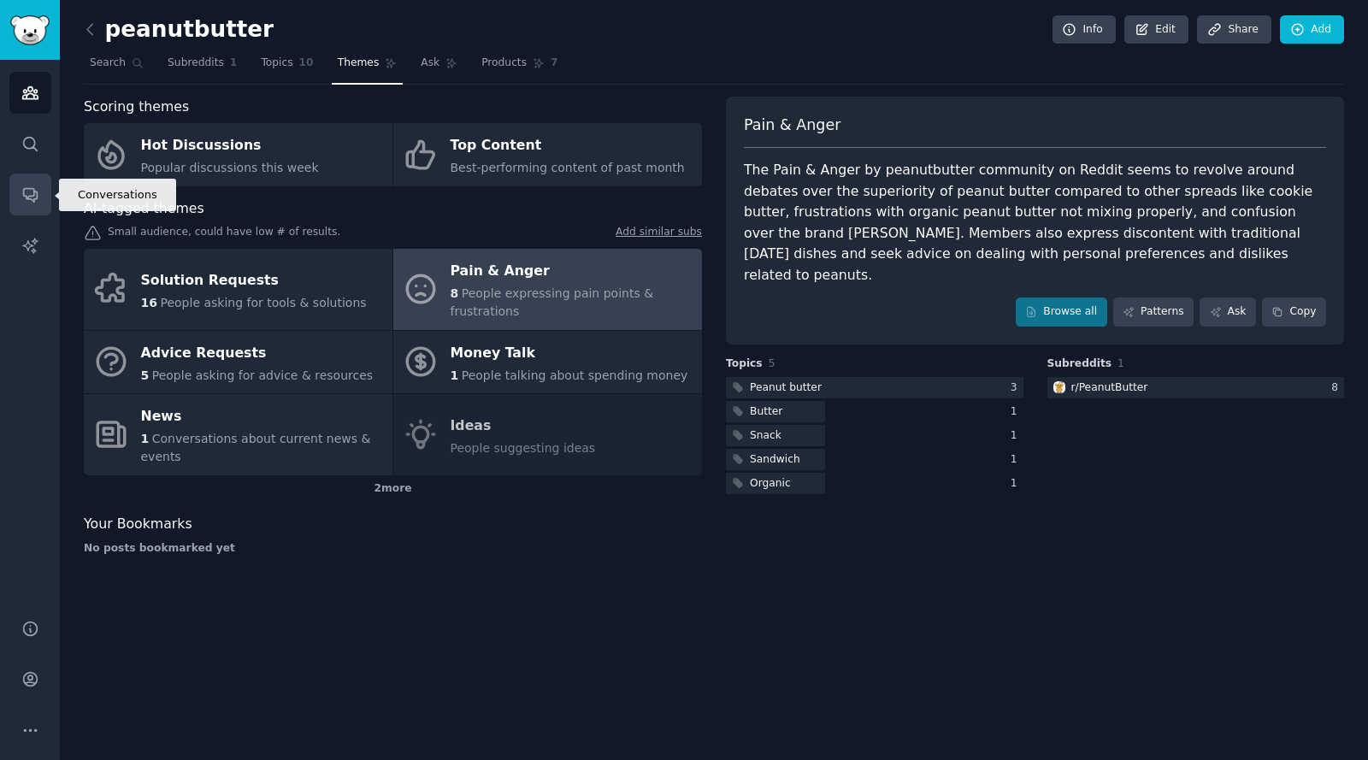
click at [30, 190] on icon "Sidebar" at bounding box center [30, 194] width 18 height 18
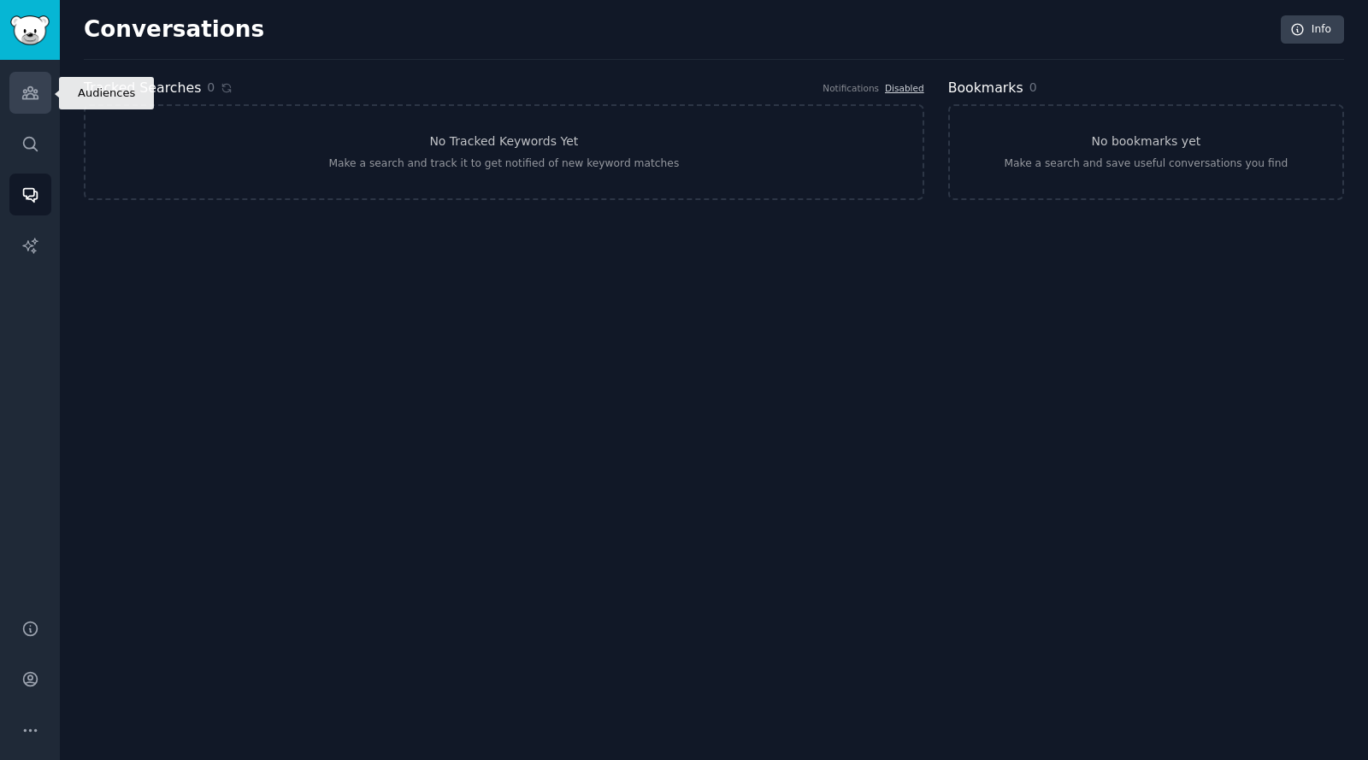
click at [26, 92] on icon "Sidebar" at bounding box center [30, 93] width 18 height 18
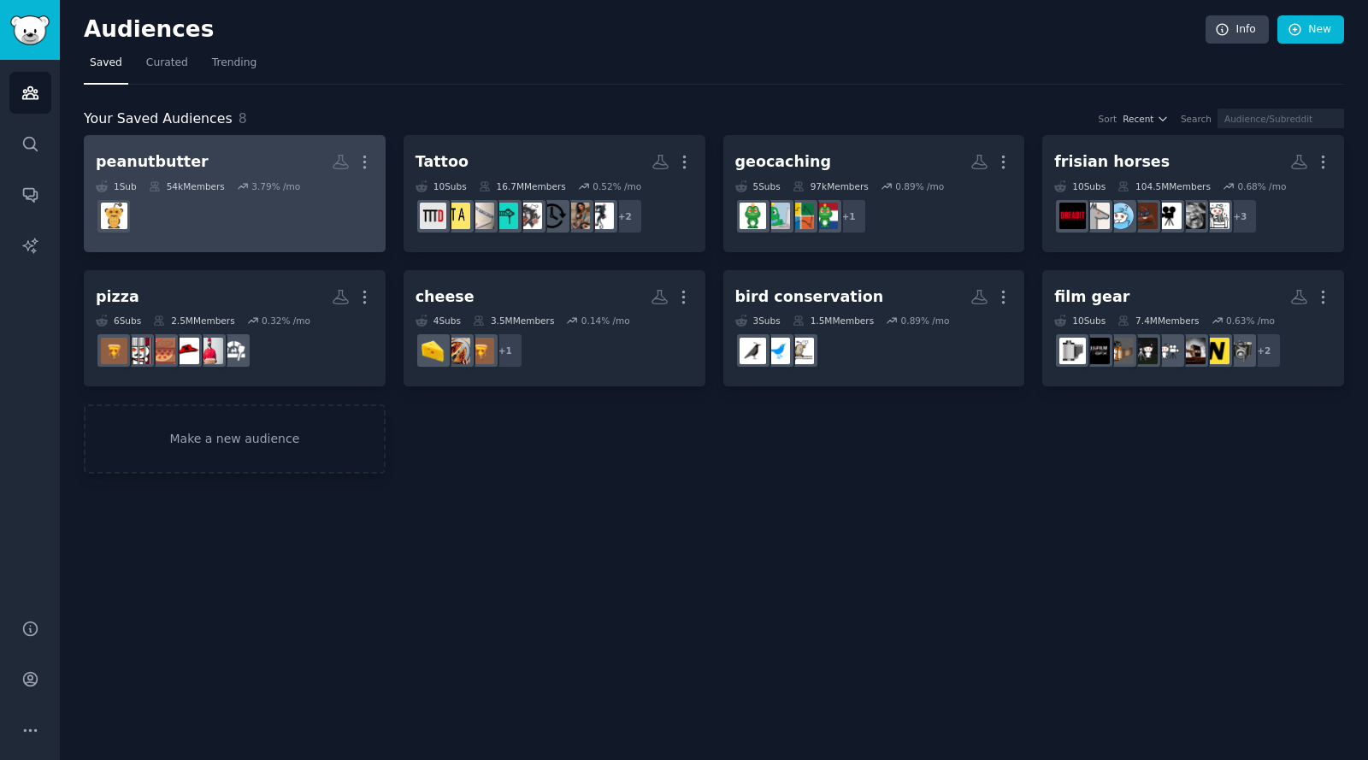
click at [223, 222] on dd at bounding box center [235, 216] width 278 height 48
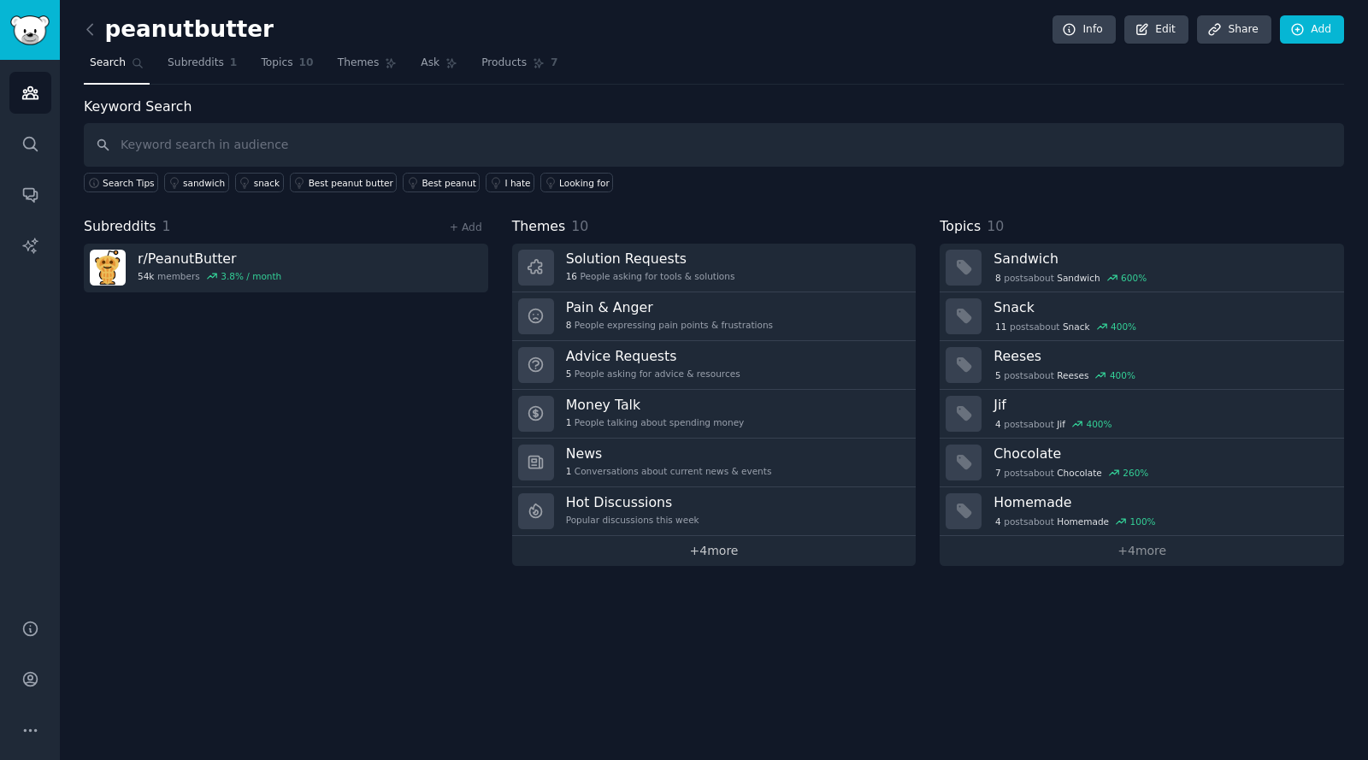
click at [714, 556] on link "+ 4 more" at bounding box center [714, 551] width 404 height 30
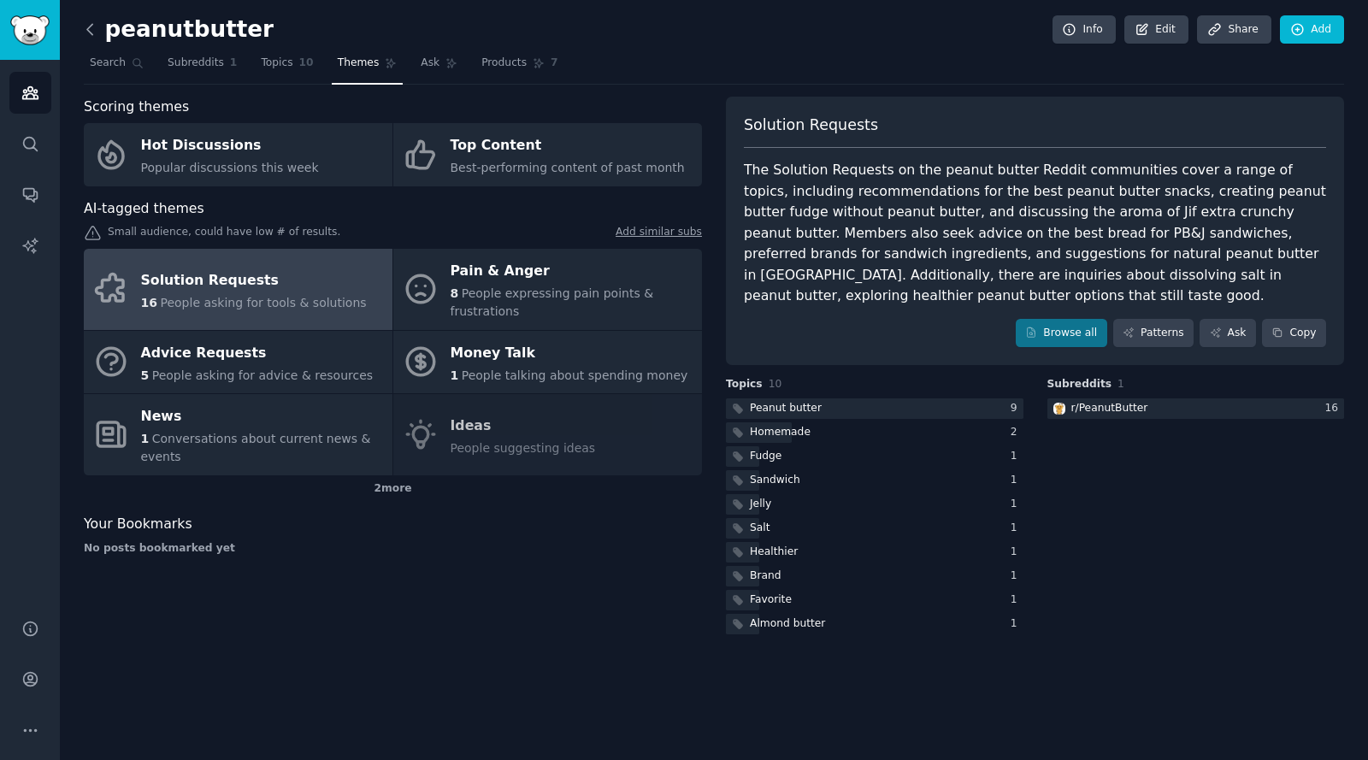
click at [85, 31] on icon at bounding box center [90, 30] width 18 height 18
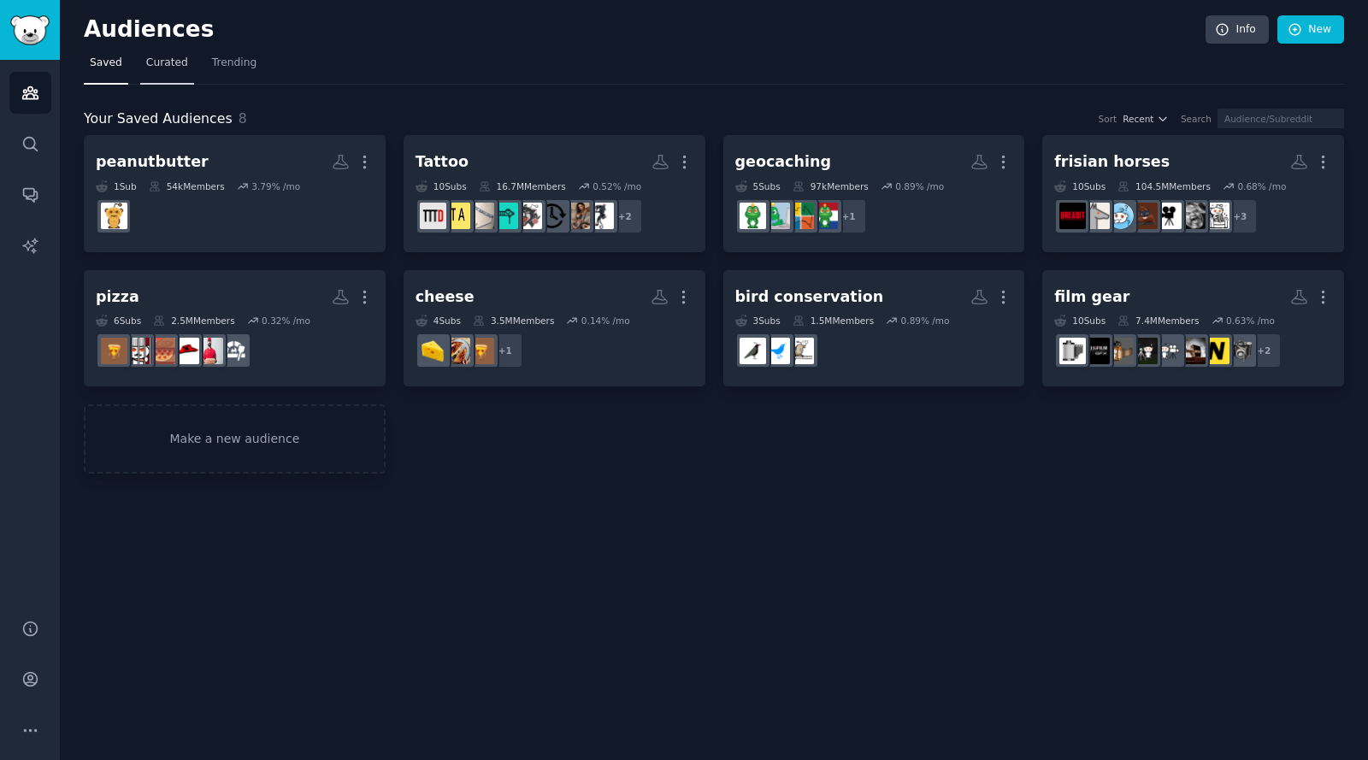
click at [168, 69] on span "Curated" at bounding box center [167, 63] width 42 height 15
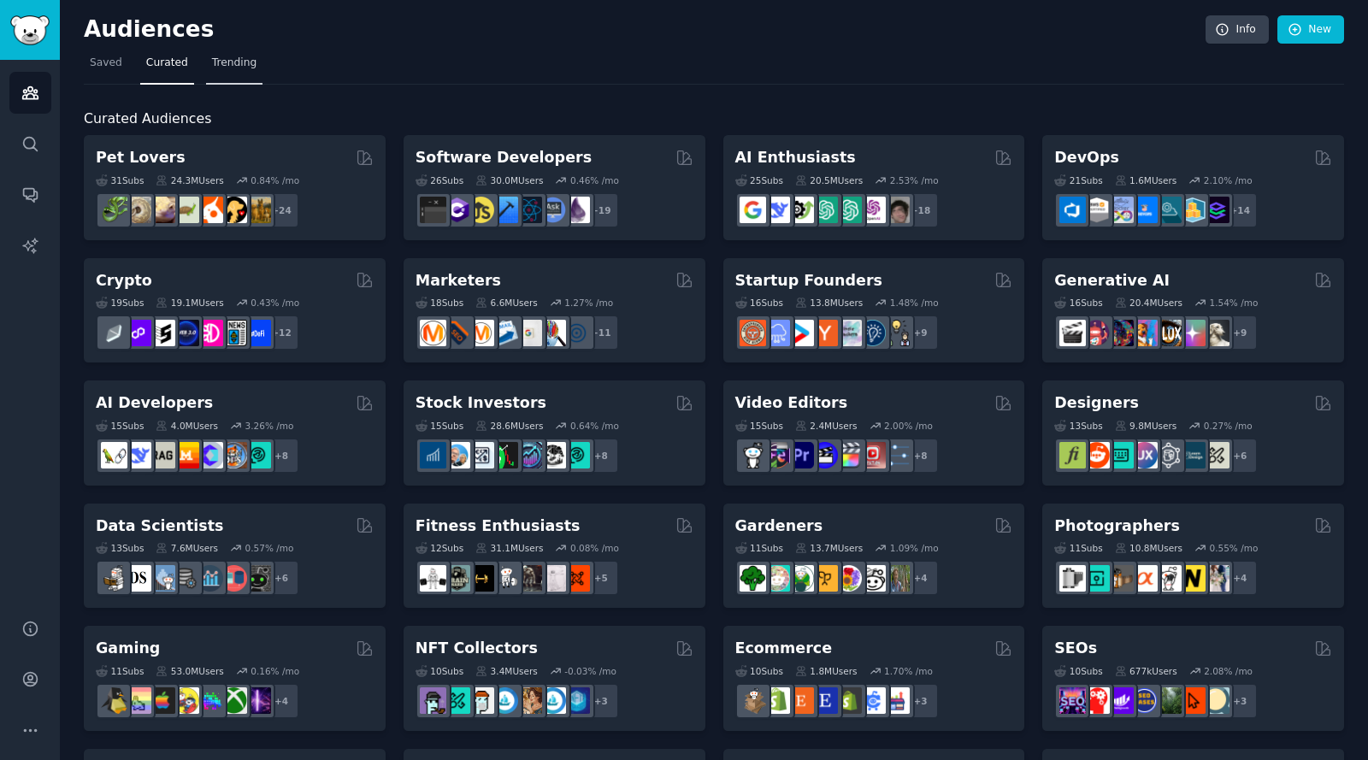
click at [243, 66] on span "Trending" at bounding box center [234, 63] width 44 height 15
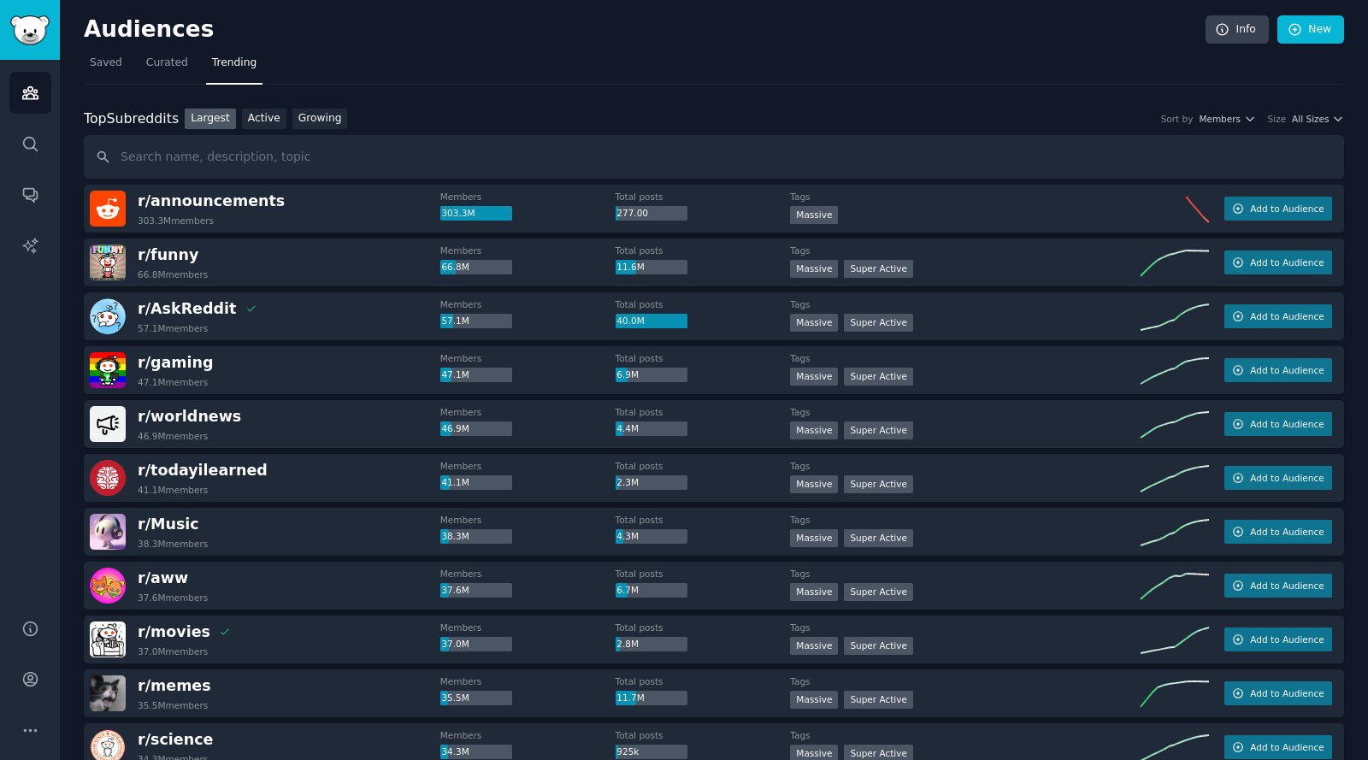
click at [434, 79] on nav "Saved Curated Trending" at bounding box center [714, 67] width 1260 height 35
click at [108, 70] on span "Saved" at bounding box center [106, 63] width 32 height 15
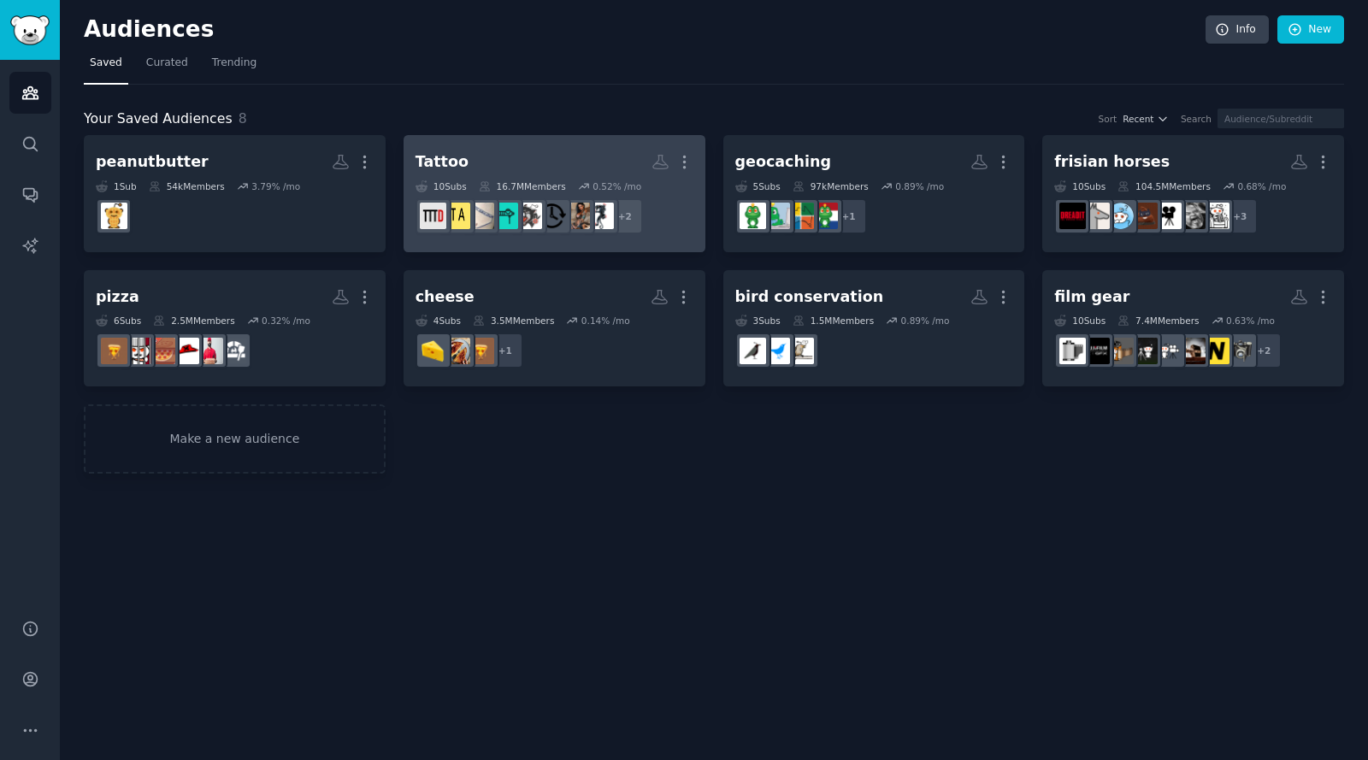
click at [549, 160] on h2 "Tattoo More" at bounding box center [554, 162] width 278 height 30
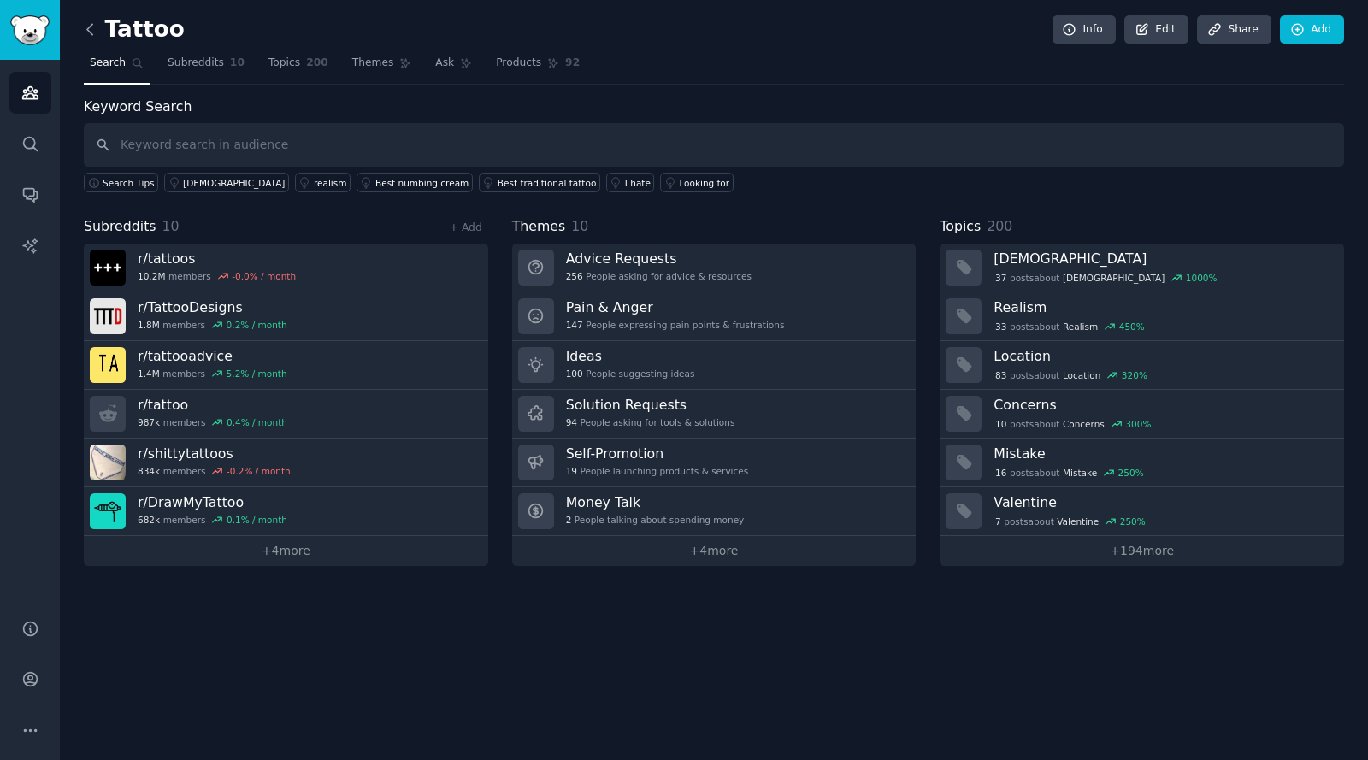
click at [91, 26] on icon at bounding box center [89, 29] width 5 height 10
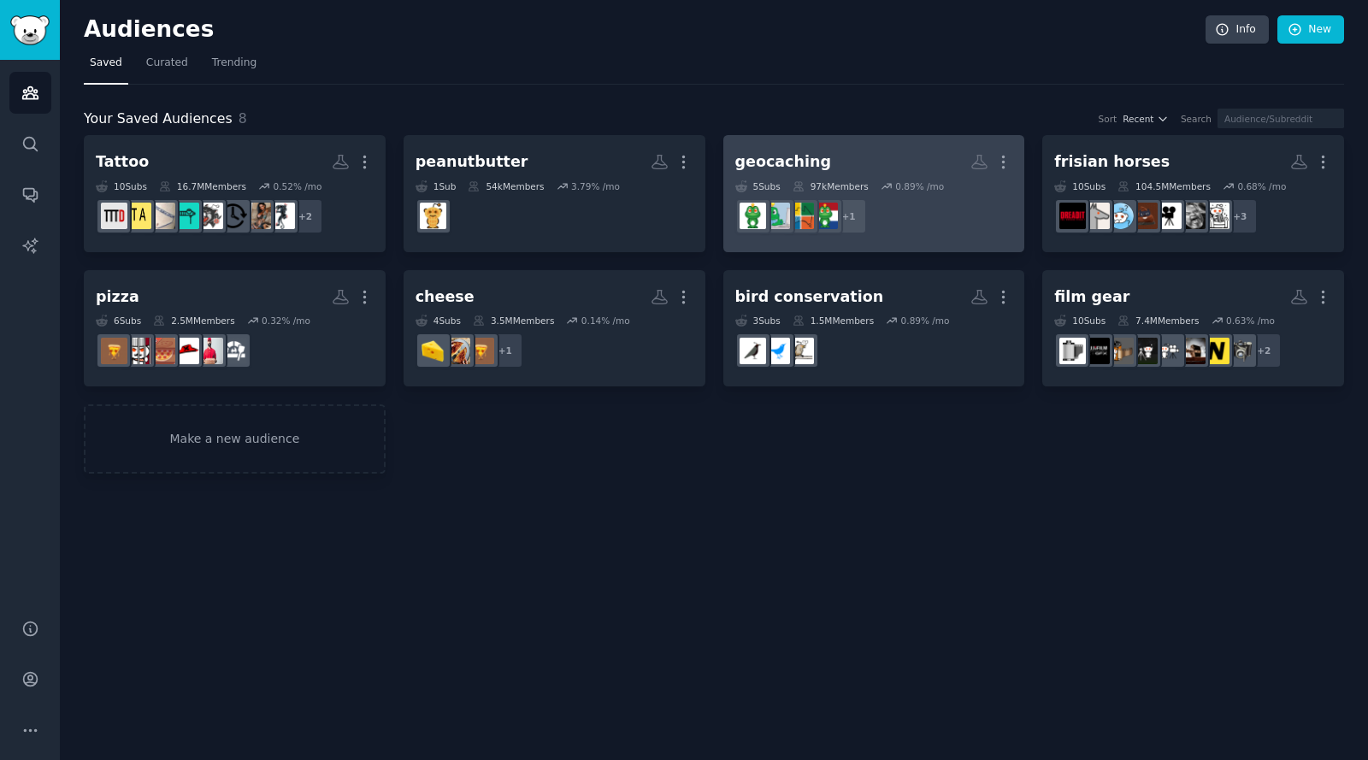
click at [852, 154] on h2 "geocaching More" at bounding box center [874, 162] width 278 height 30
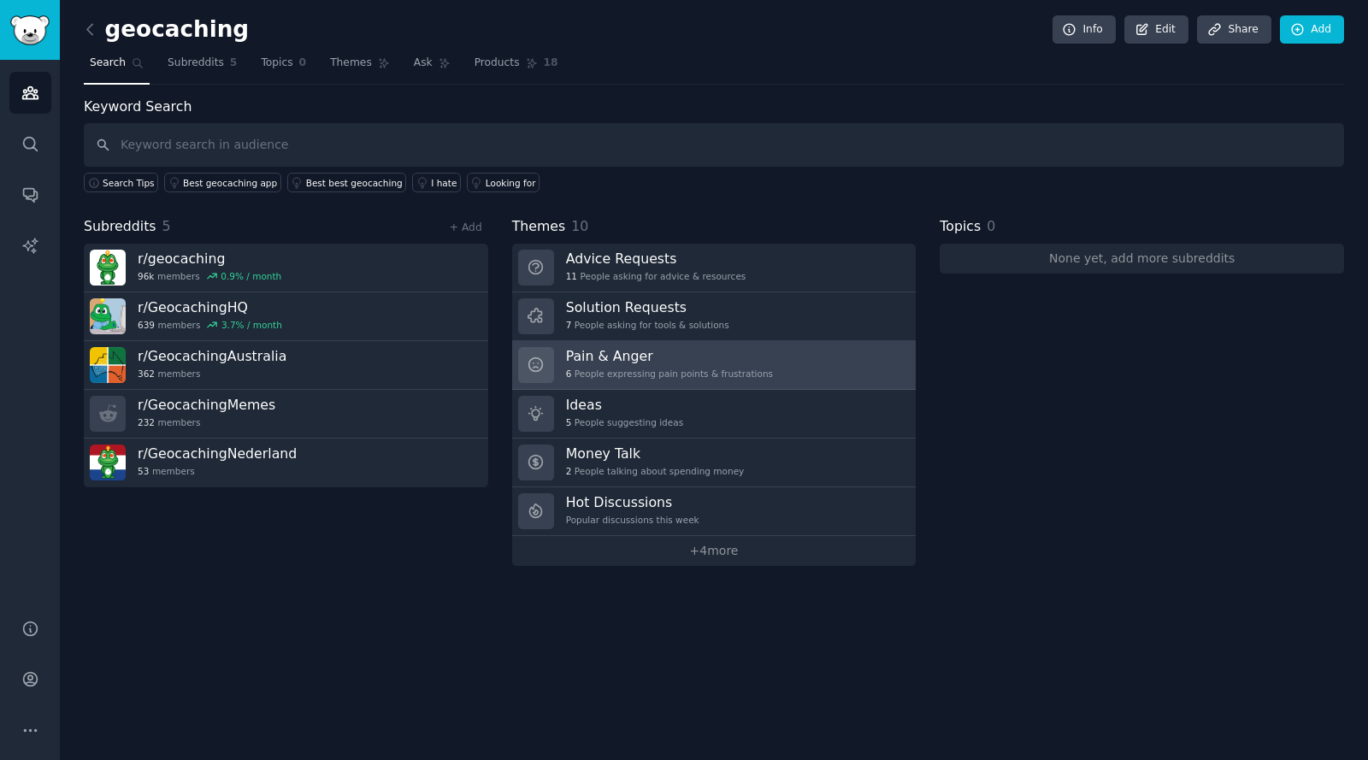
click at [632, 351] on h3 "Pain & Anger" at bounding box center [669, 356] width 207 height 18
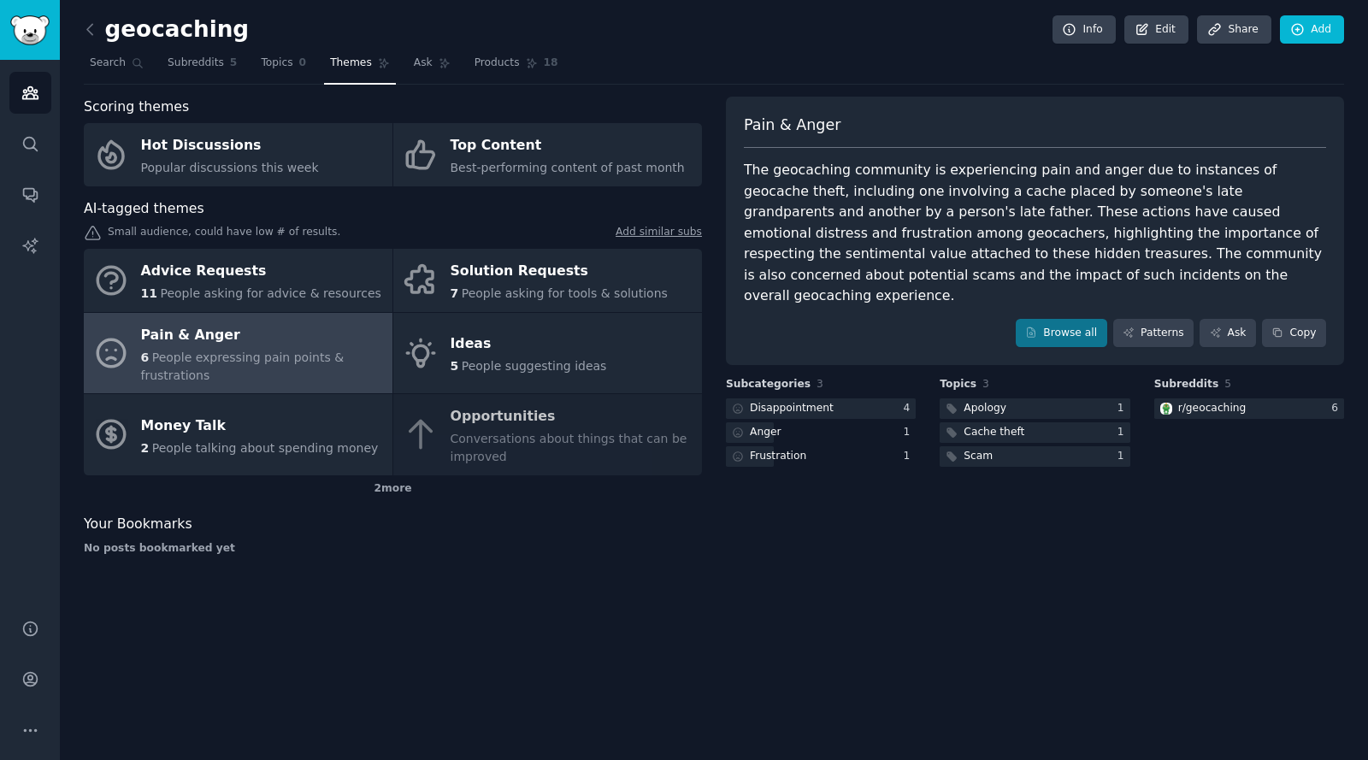
click at [418, 625] on div "geocaching Info Edit Share Add Search Subreddits 5 Topics 0 Themes Ask Products…" at bounding box center [714, 380] width 1308 height 760
click at [25, 101] on icon "Sidebar" at bounding box center [30, 93] width 18 height 18
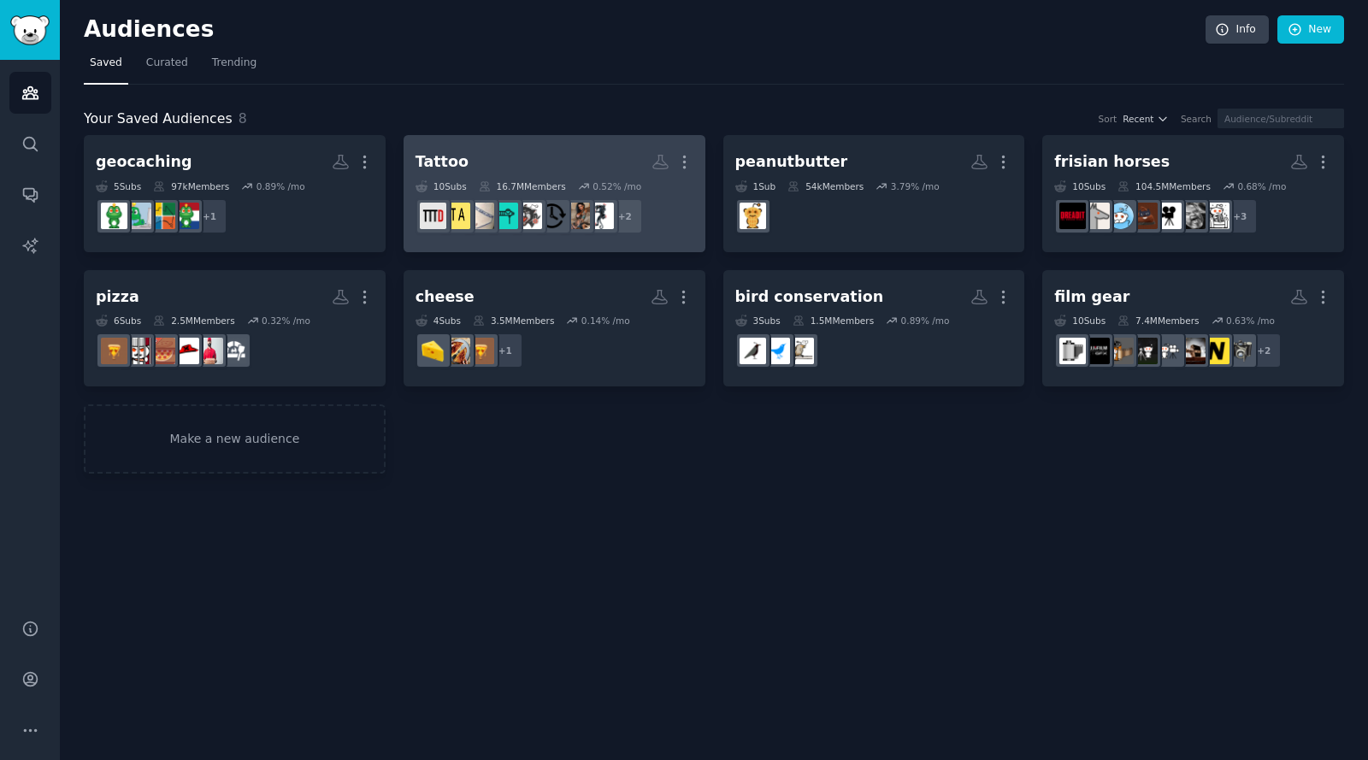
click at [516, 149] on h2 "Tattoo More" at bounding box center [554, 162] width 278 height 30
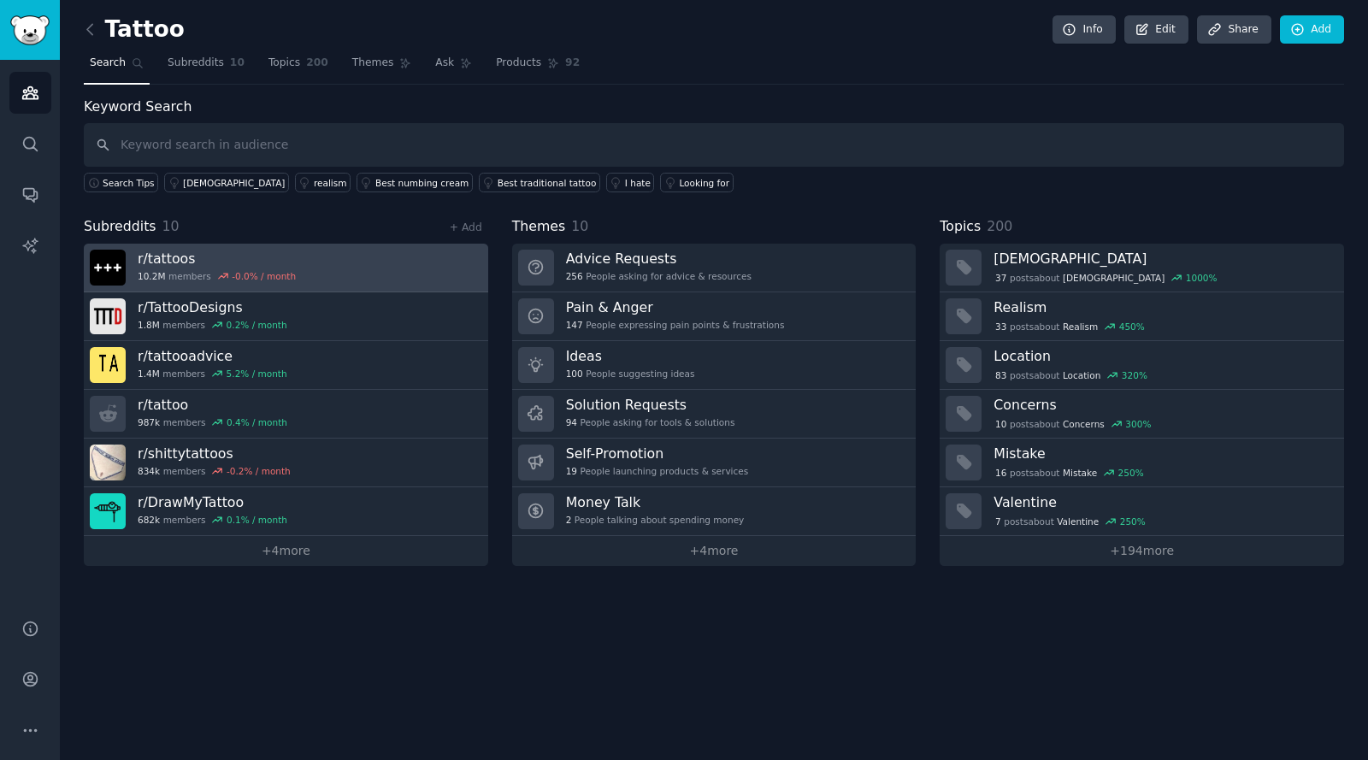
click at [188, 274] on div "10.2M members -0.0 % / month" at bounding box center [217, 276] width 158 height 12
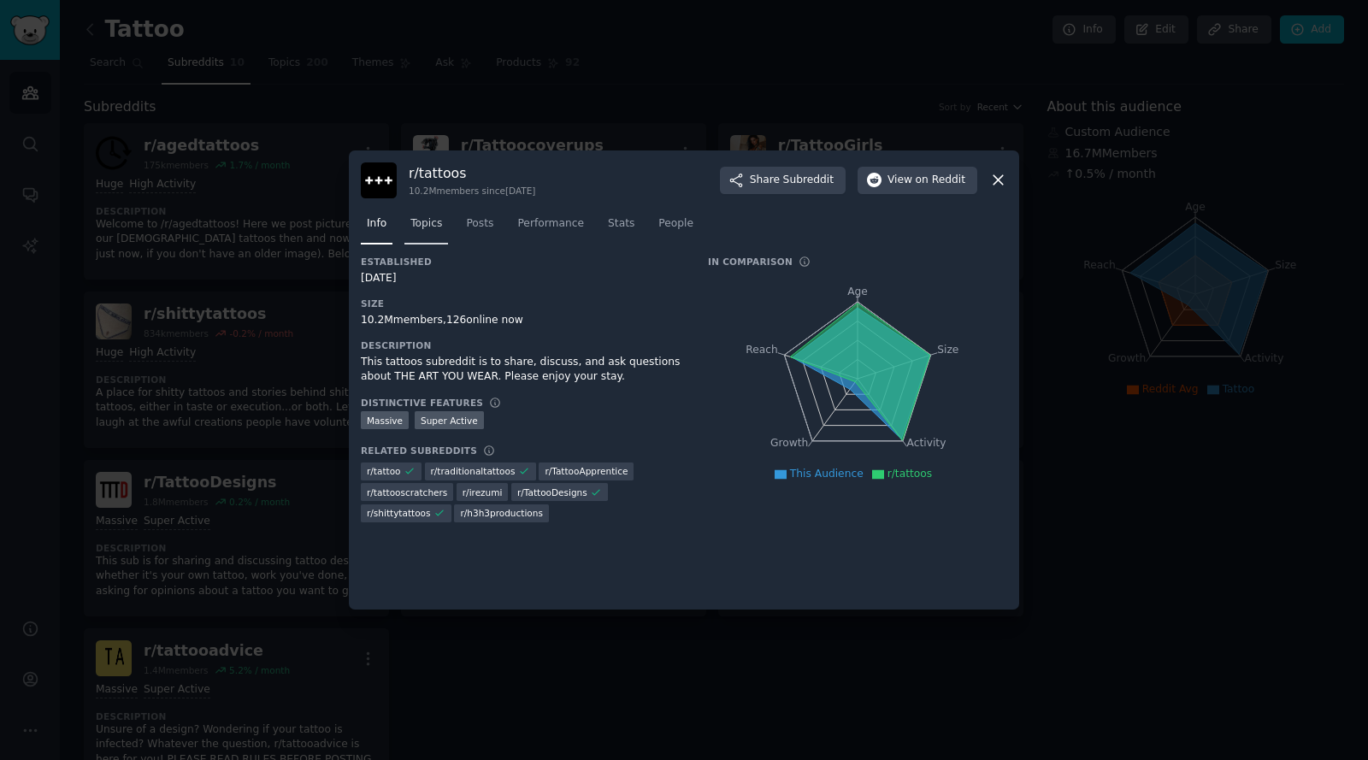
click at [438, 225] on span "Topics" at bounding box center [426, 223] width 32 height 15
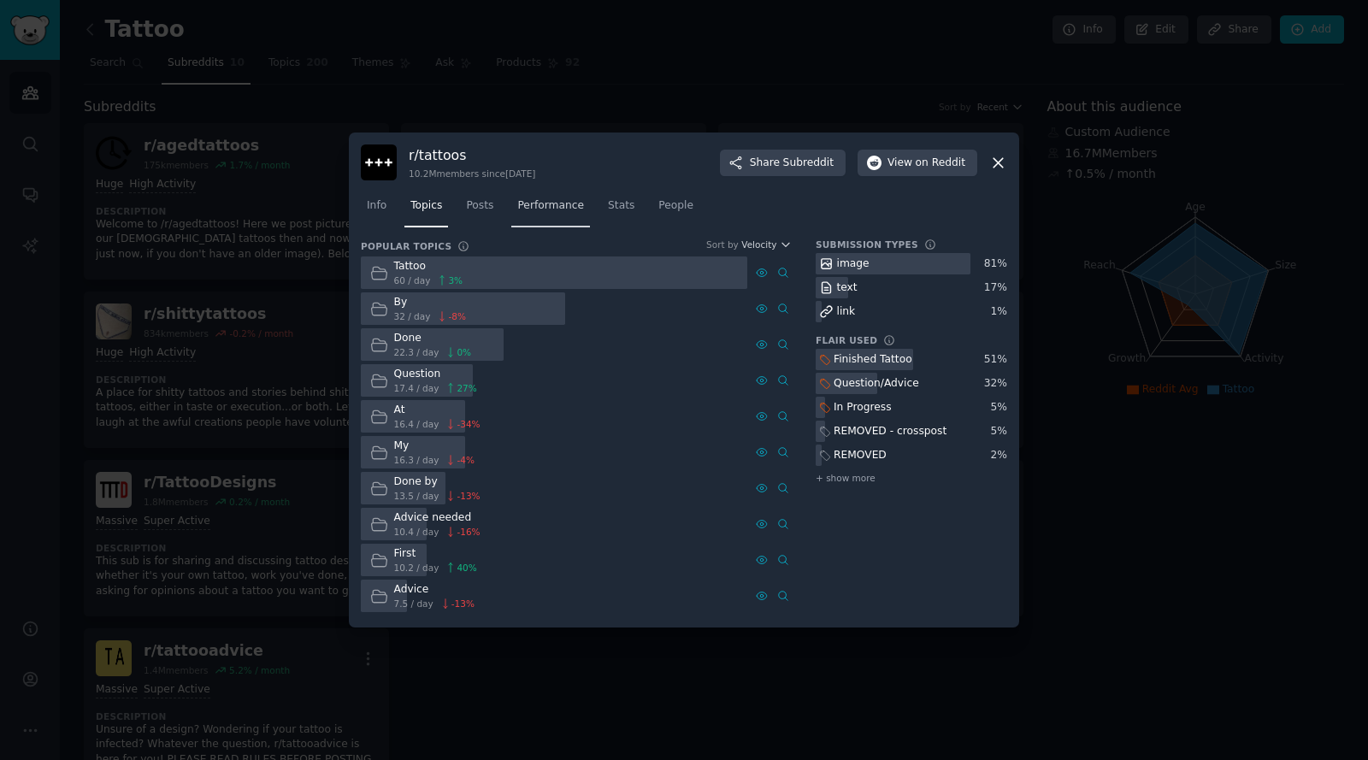
click at [548, 205] on span "Performance" at bounding box center [550, 205] width 67 height 15
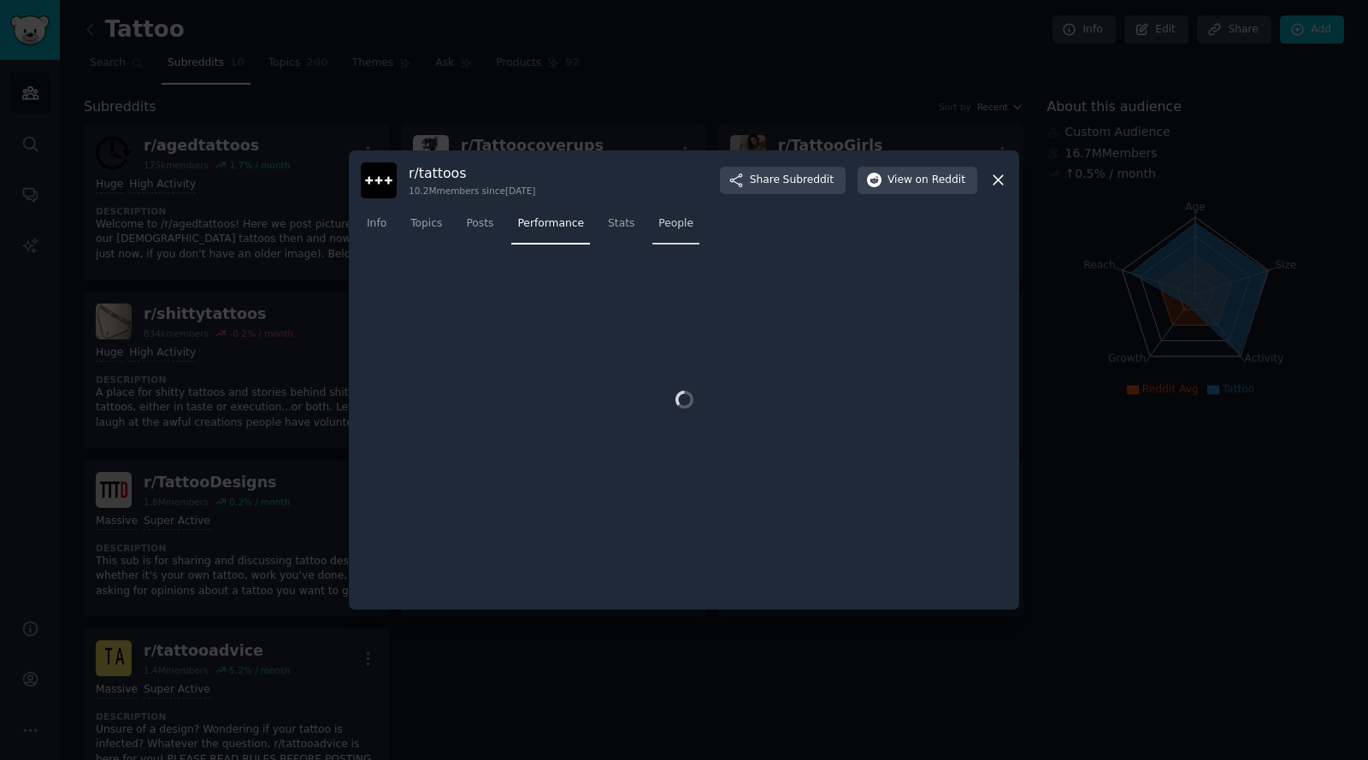
click at [669, 229] on span "People" at bounding box center [675, 223] width 35 height 15
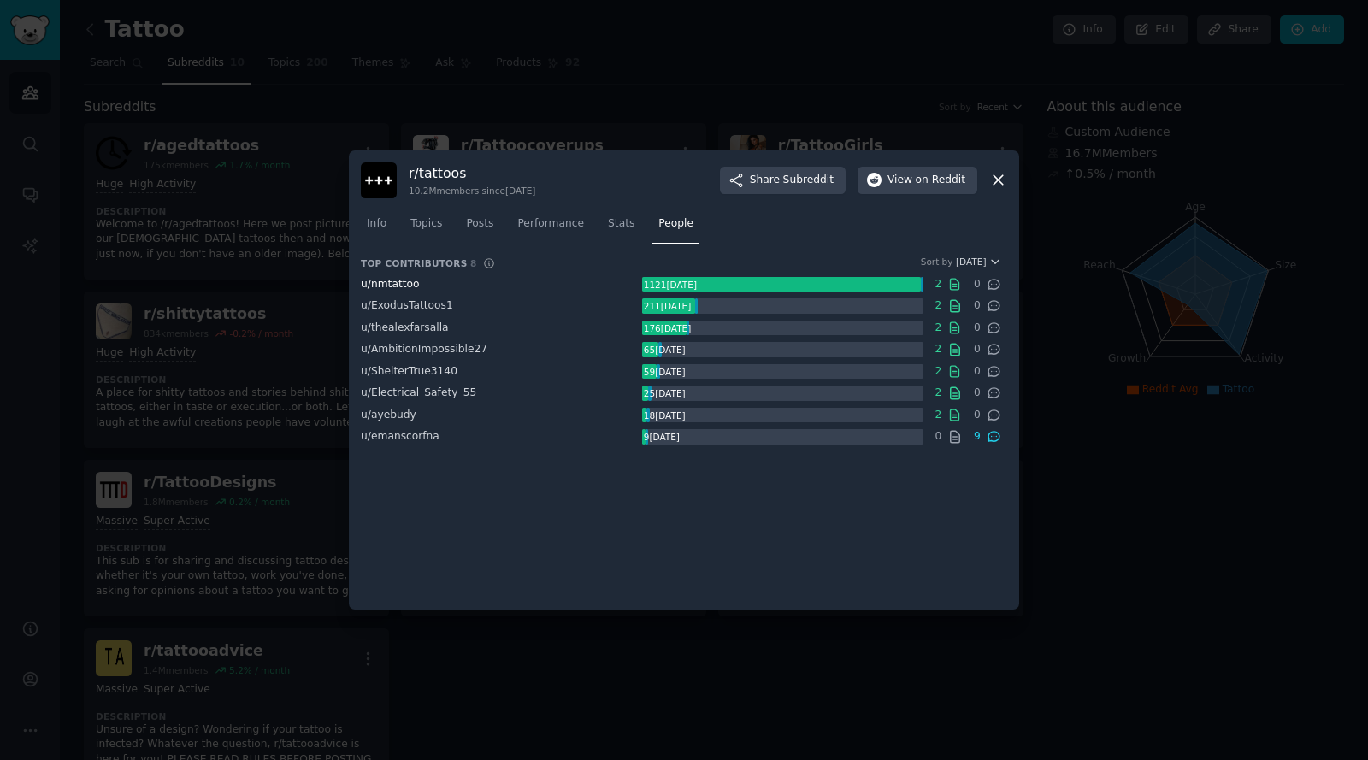
click at [392, 286] on span "u/ nmtattoo" at bounding box center [390, 284] width 59 height 12
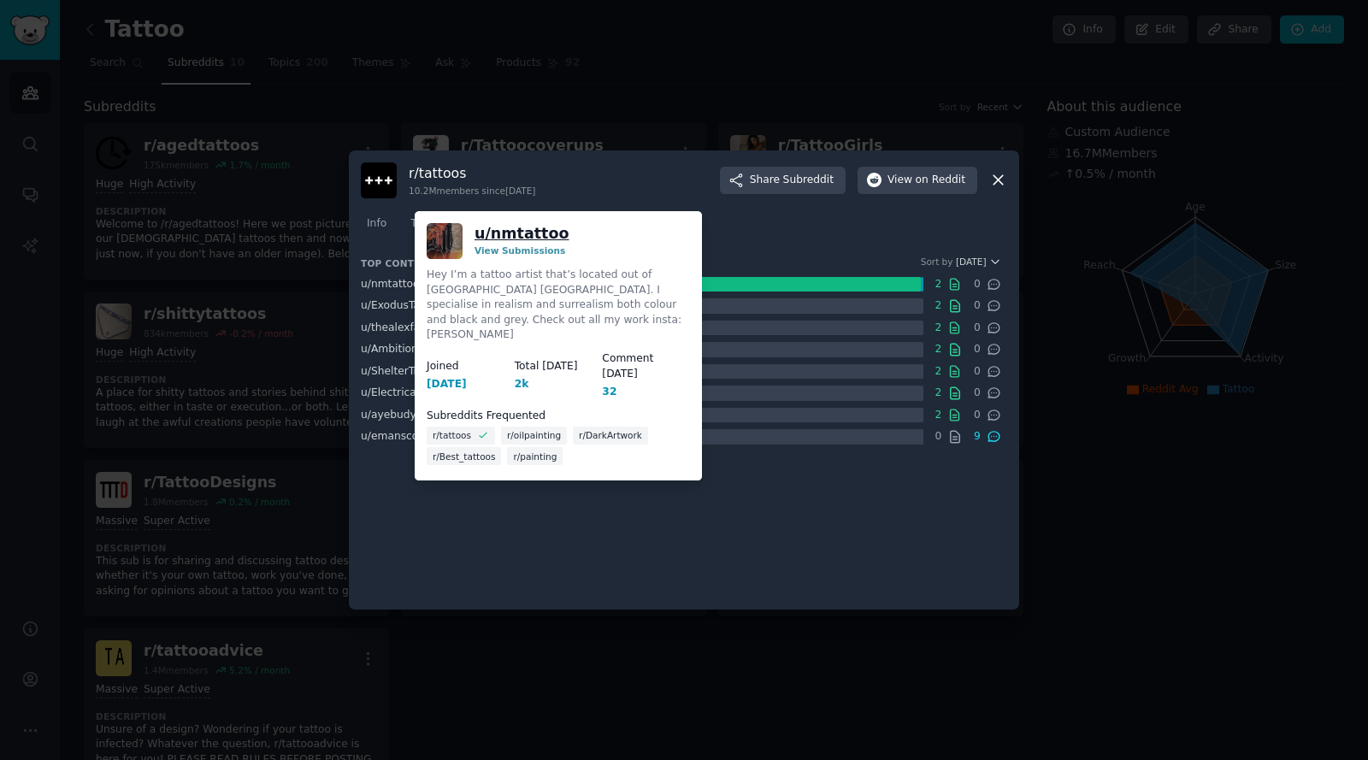
click at [515, 235] on link "u/ nmtattoo" at bounding box center [521, 233] width 95 height 21
